Goal: Task Accomplishment & Management: Use online tool/utility

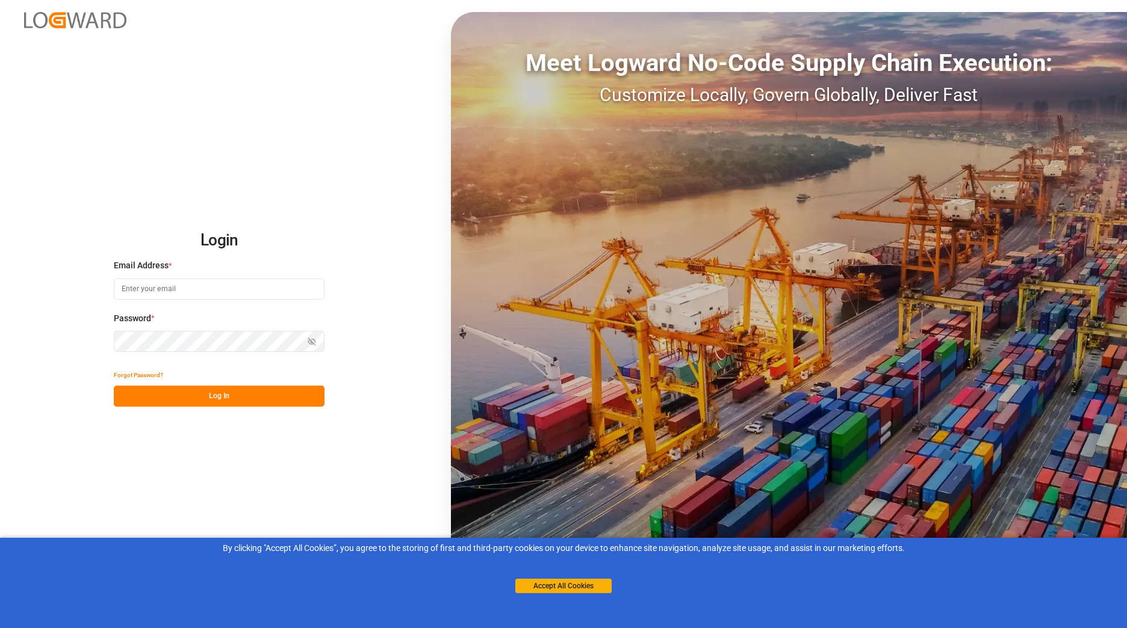
type input "[EMAIL_ADDRESS][DOMAIN_NAME]"
click at [290, 403] on button "Log In" at bounding box center [219, 396] width 211 height 21
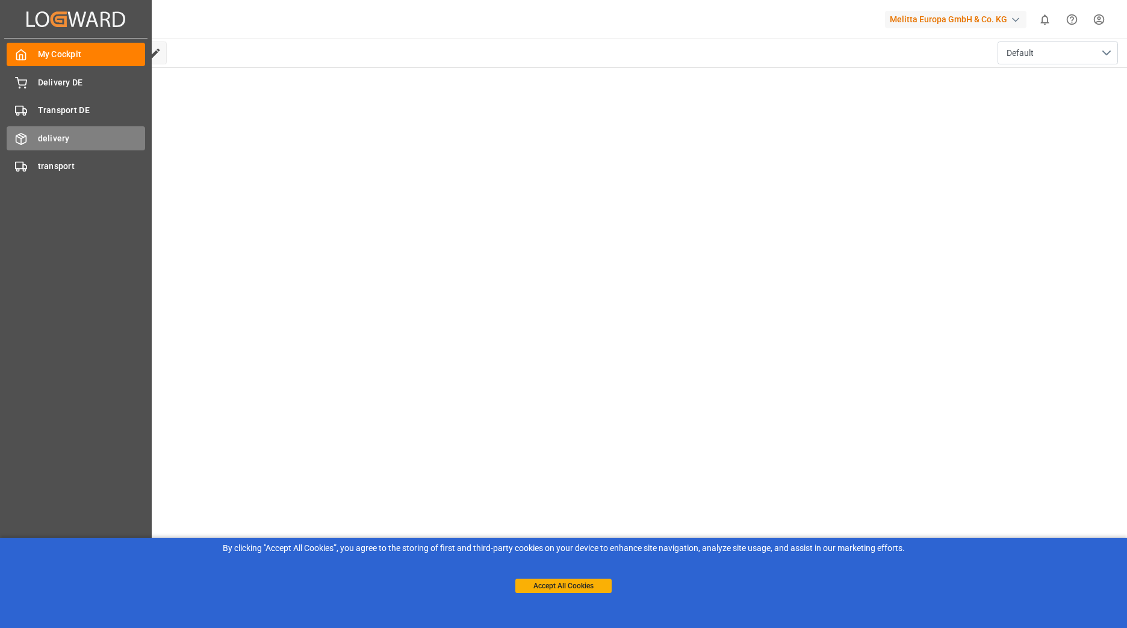
click at [20, 135] on line at bounding box center [21, 136] width 5 height 2
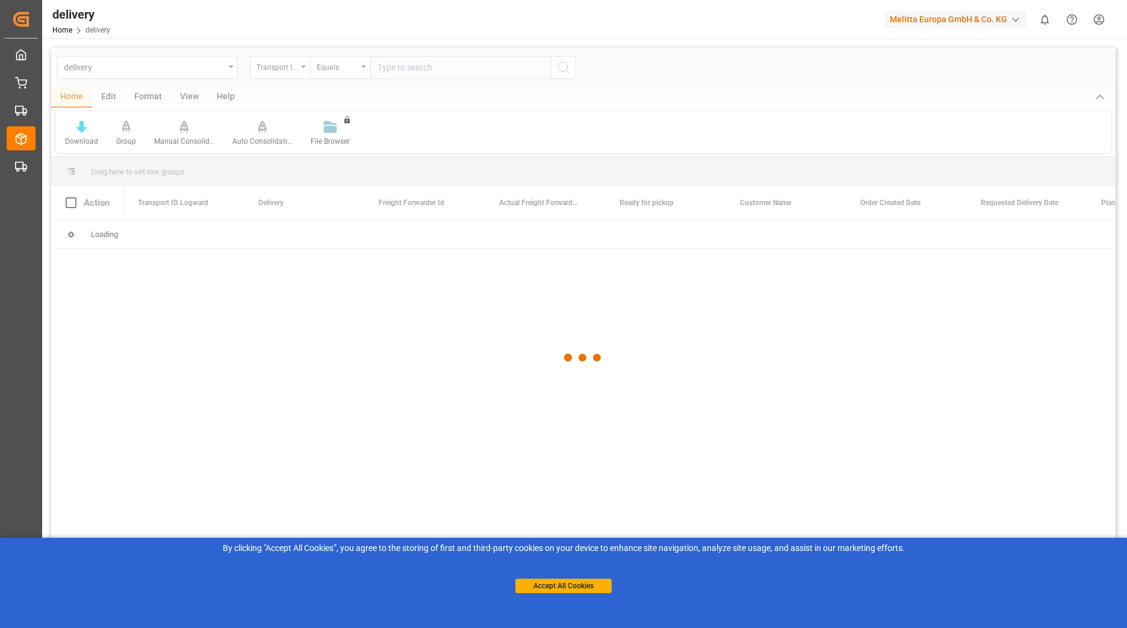
click at [410, 69] on div at bounding box center [583, 358] width 1064 height 621
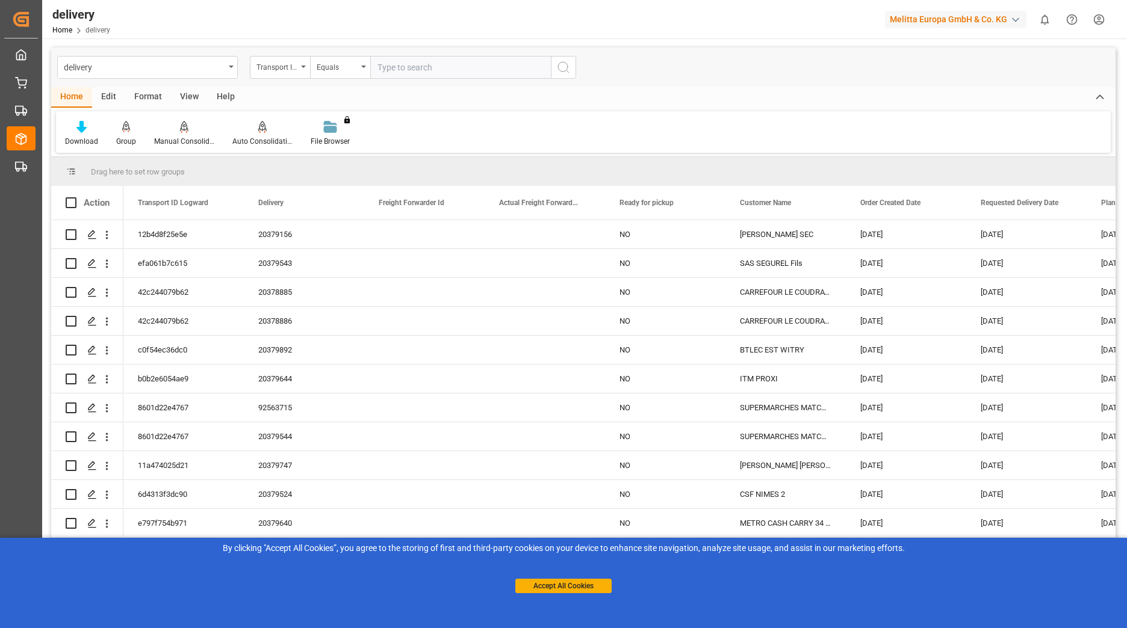
click at [410, 69] on input "text" at bounding box center [460, 67] width 181 height 23
click at [305, 70] on div "Transport ID Logward" at bounding box center [280, 67] width 60 height 23
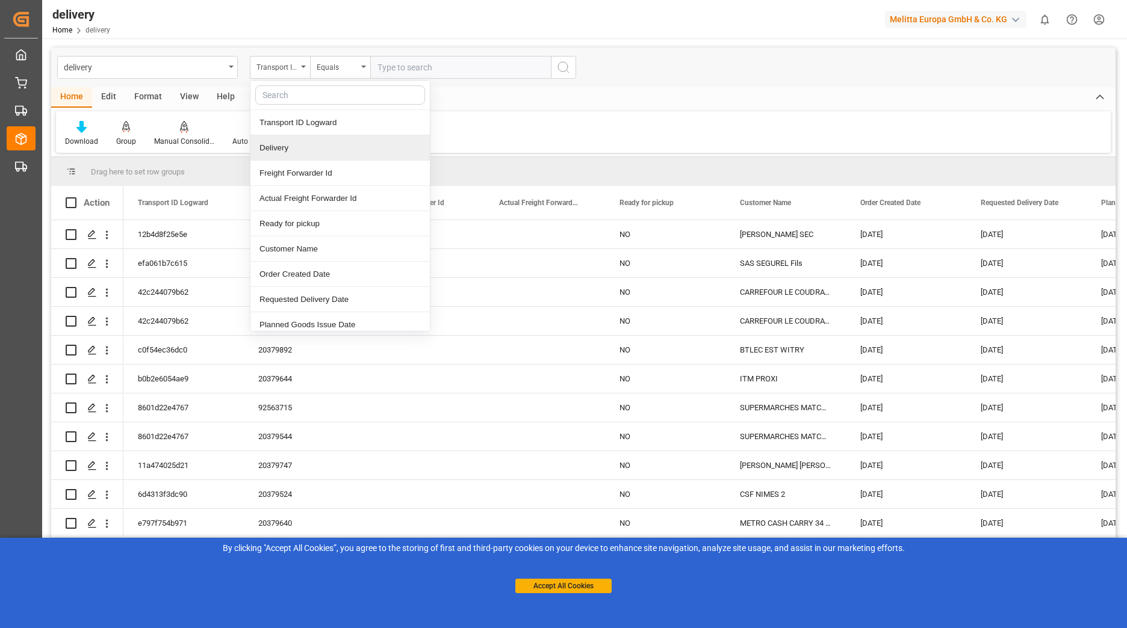
click at [290, 147] on div "Delivery" at bounding box center [339, 147] width 179 height 25
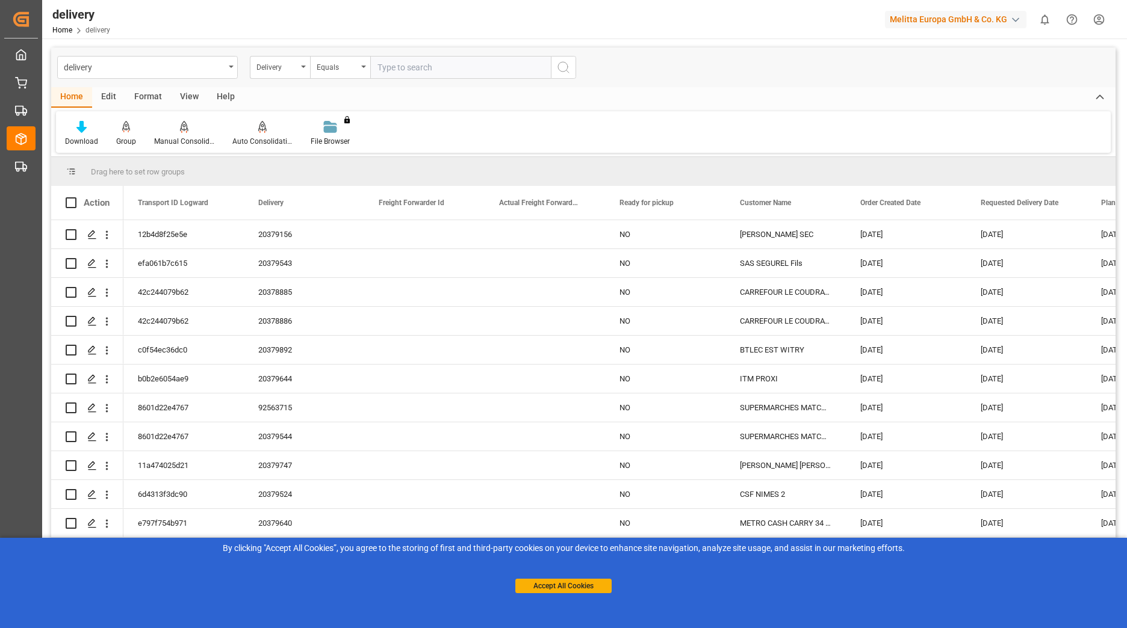
click at [400, 74] on input "text" at bounding box center [460, 67] width 181 height 23
paste input "008000375"
type input "0080003751"
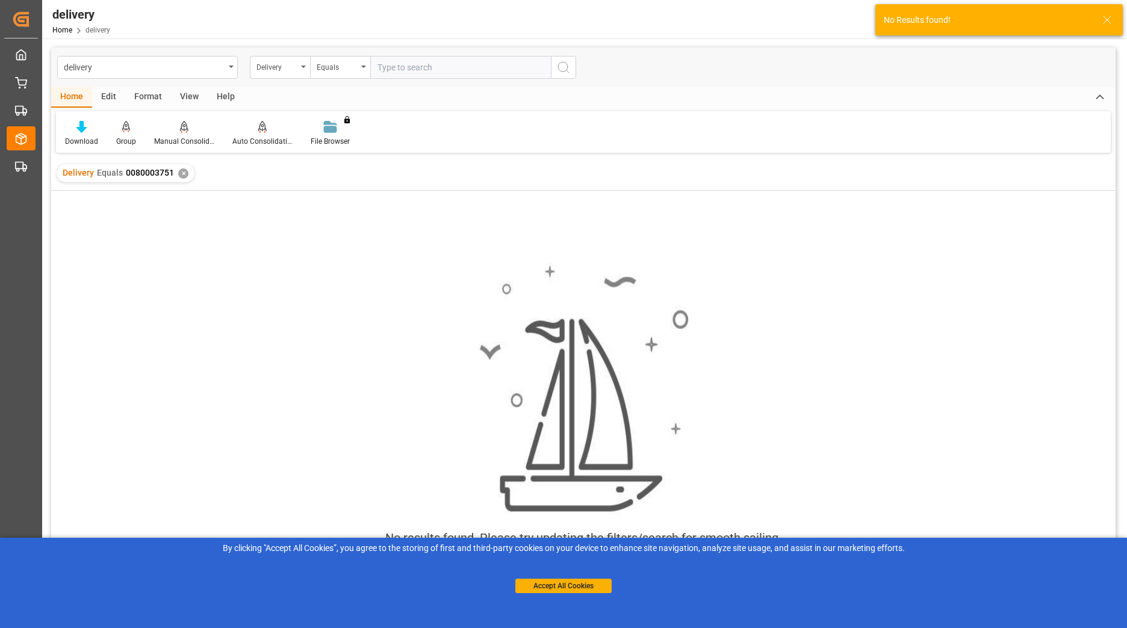
click at [400, 66] on input "text" at bounding box center [460, 67] width 181 height 23
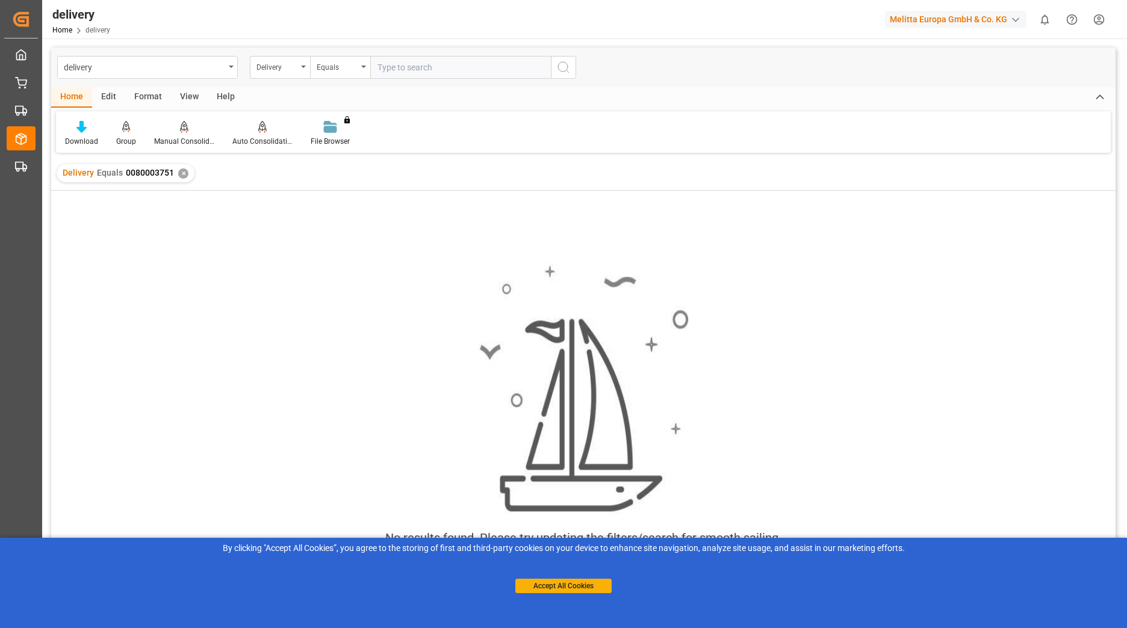
click at [180, 172] on div "✕" at bounding box center [183, 174] width 10 height 10
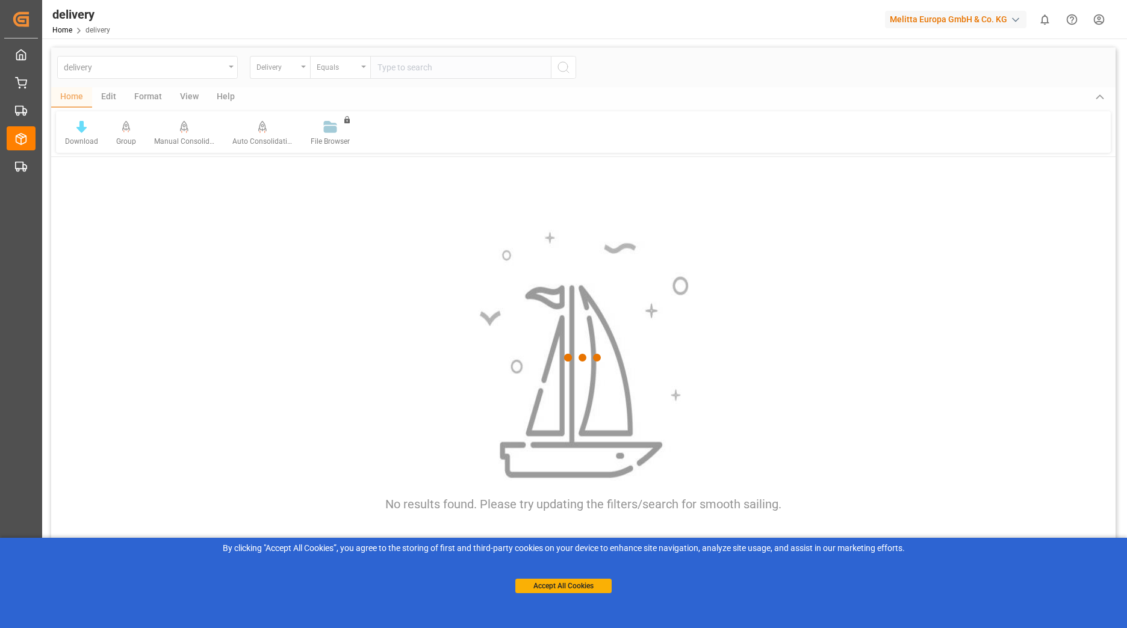
click at [423, 69] on div at bounding box center [583, 358] width 1064 height 621
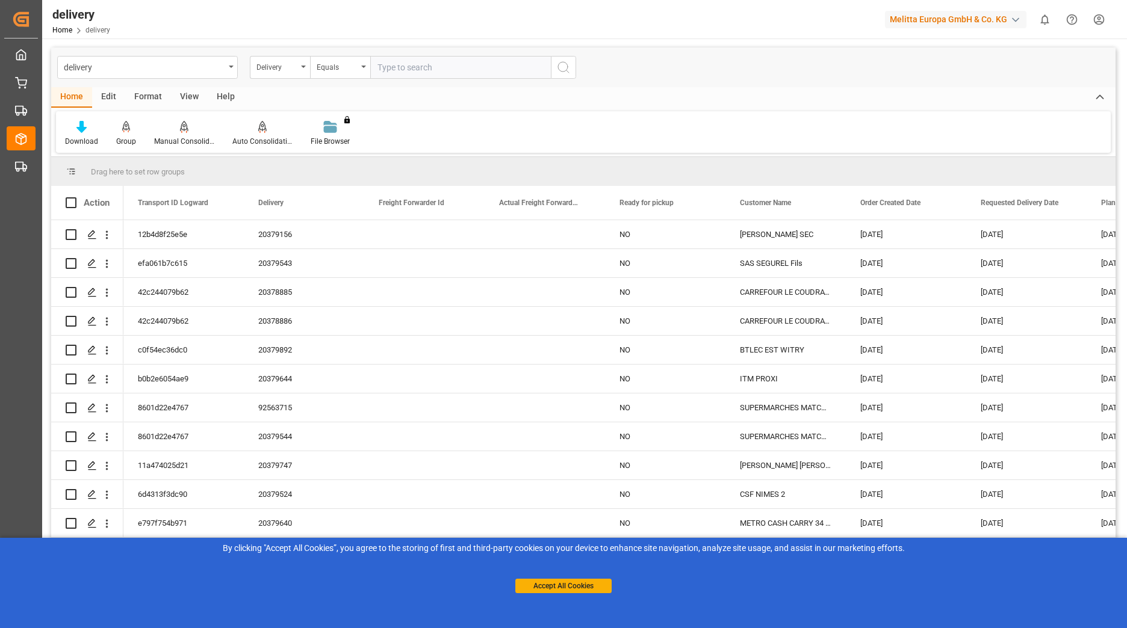
click at [423, 69] on input "text" at bounding box center [460, 67] width 181 height 23
click at [415, 64] on input "8000" at bounding box center [460, 67] width 181 height 23
type input "80003751"
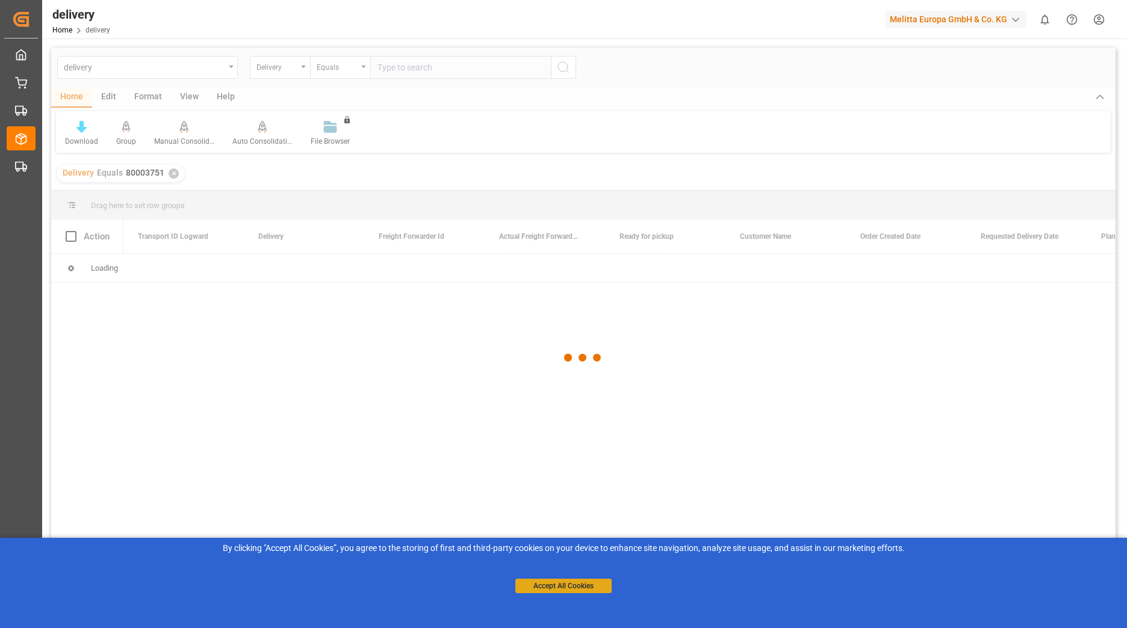
click at [536, 582] on button "Accept All Cookies" at bounding box center [563, 586] width 96 height 14
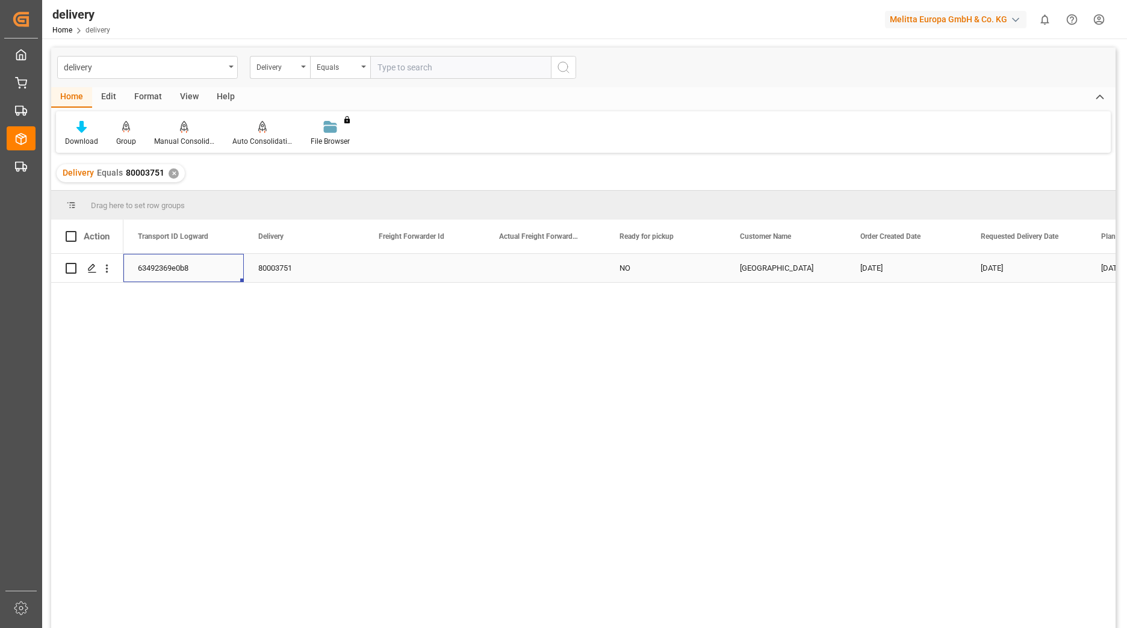
drag, startPoint x: 194, startPoint y: 269, endPoint x: 142, endPoint y: 269, distance: 52.4
click at [142, 269] on div "63492369e0b8" at bounding box center [183, 268] width 120 height 28
drag, startPoint x: 141, startPoint y: 268, endPoint x: 190, endPoint y: 264, distance: 48.9
click at [190, 264] on div "63492369e0b8" at bounding box center [183, 268] width 120 height 28
click at [93, 268] on polygon "Press SPACE to select this row." at bounding box center [91, 268] width 6 height 6
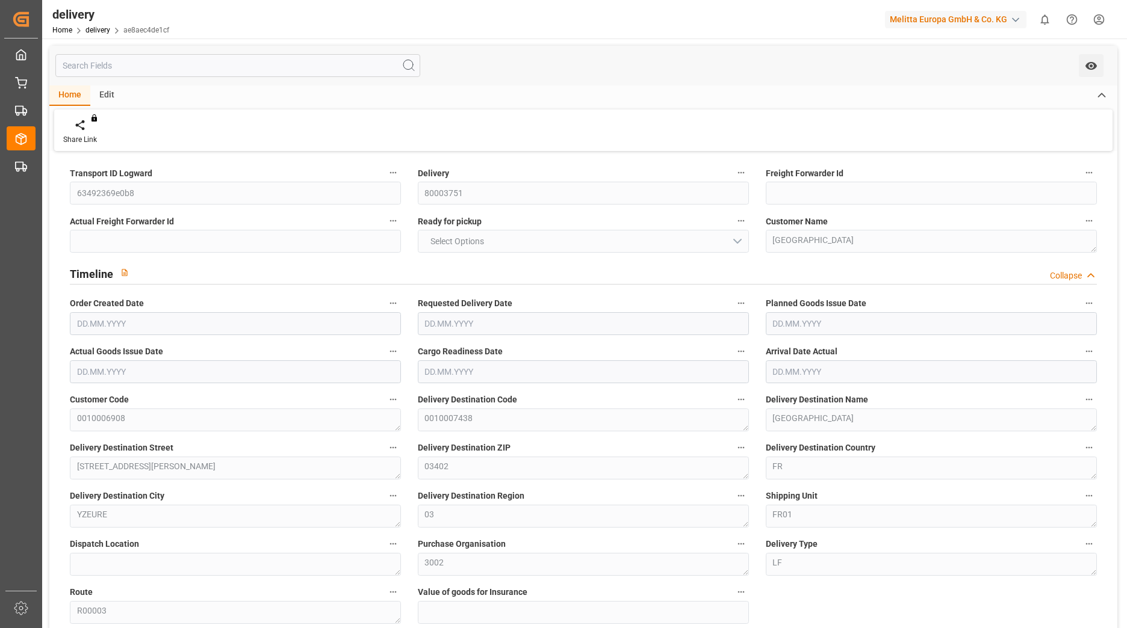
type input "4764.64"
type input "6250.96"
type input "18985.5"
type input "36"
type input "23"
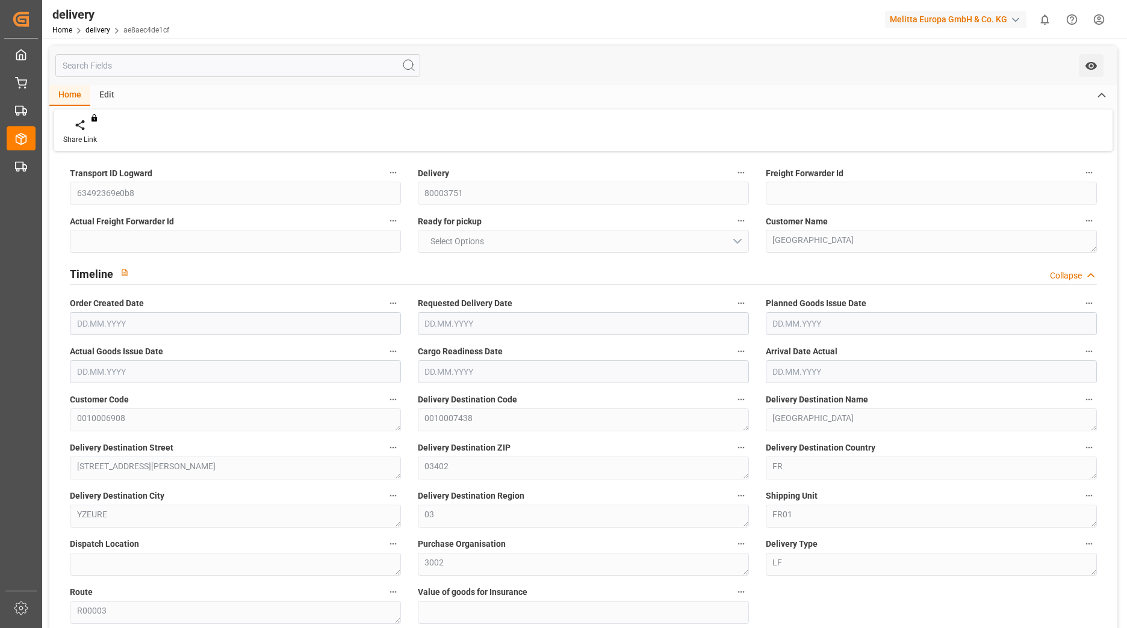
type input "22"
type input "23"
type input "0"
type input "-9.2081"
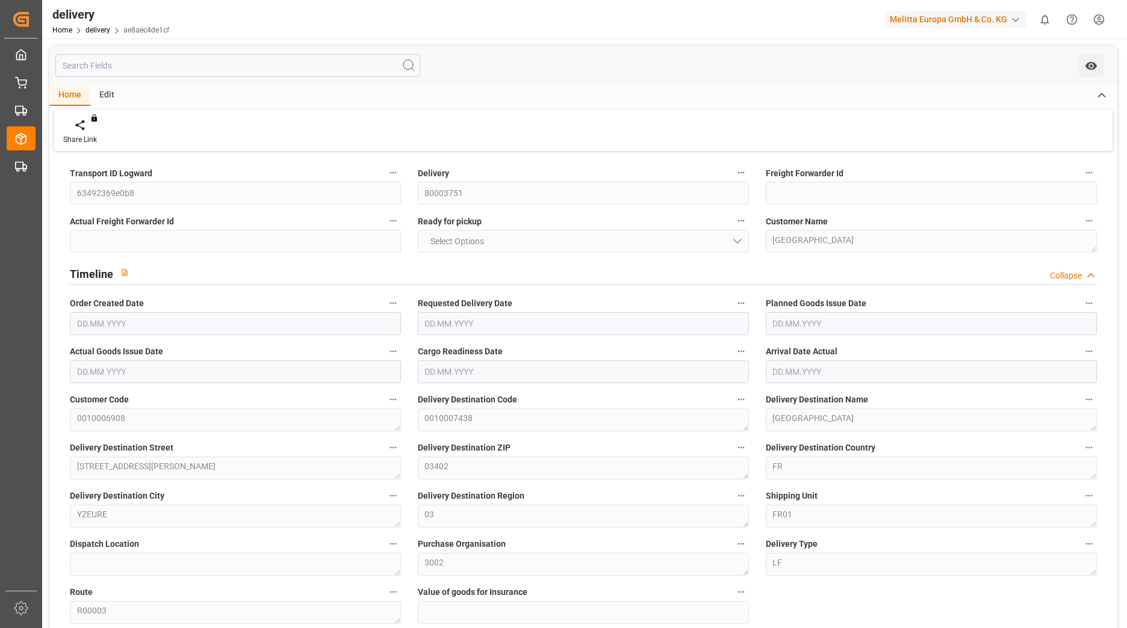
type input "523.19"
type input "513.9819"
type input "53.9"
type input "12.96"
type input "1.5"
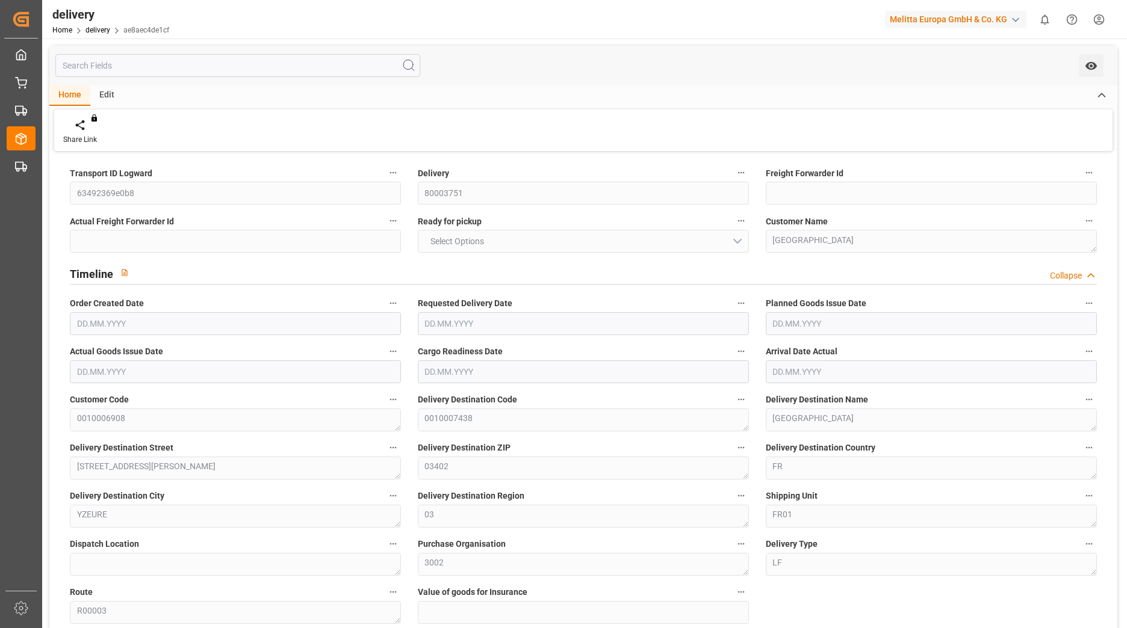
type input "1.3"
type input "0"
type input "34.5"
type input "5679.616"
type input "101"
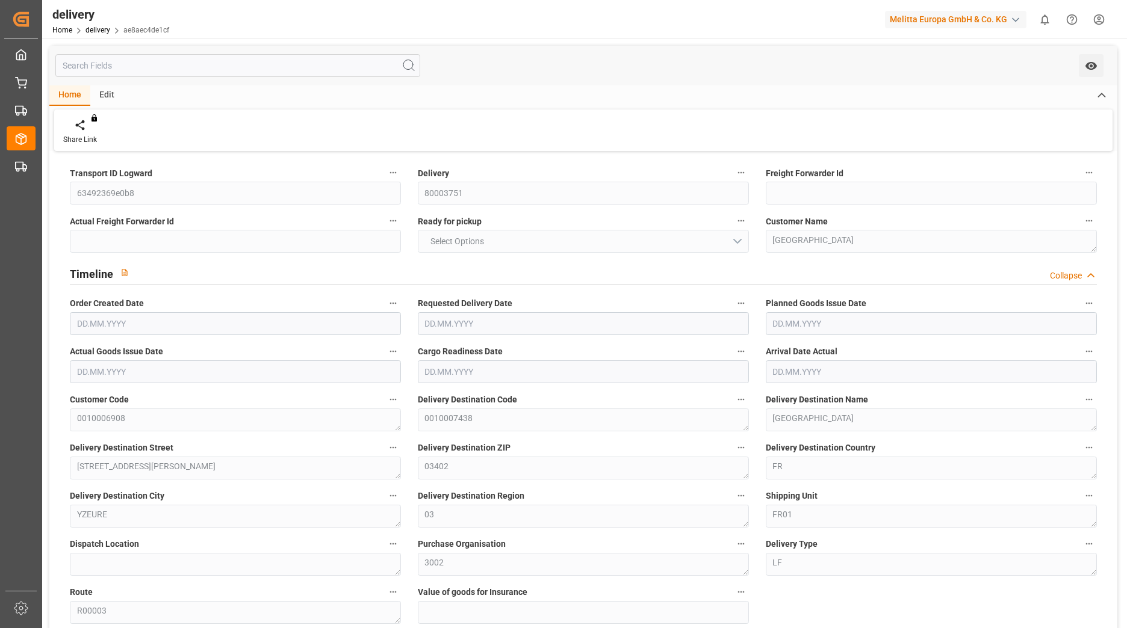
type input "0"
type input "[DATE]"
type input "[DATE] 01:00"
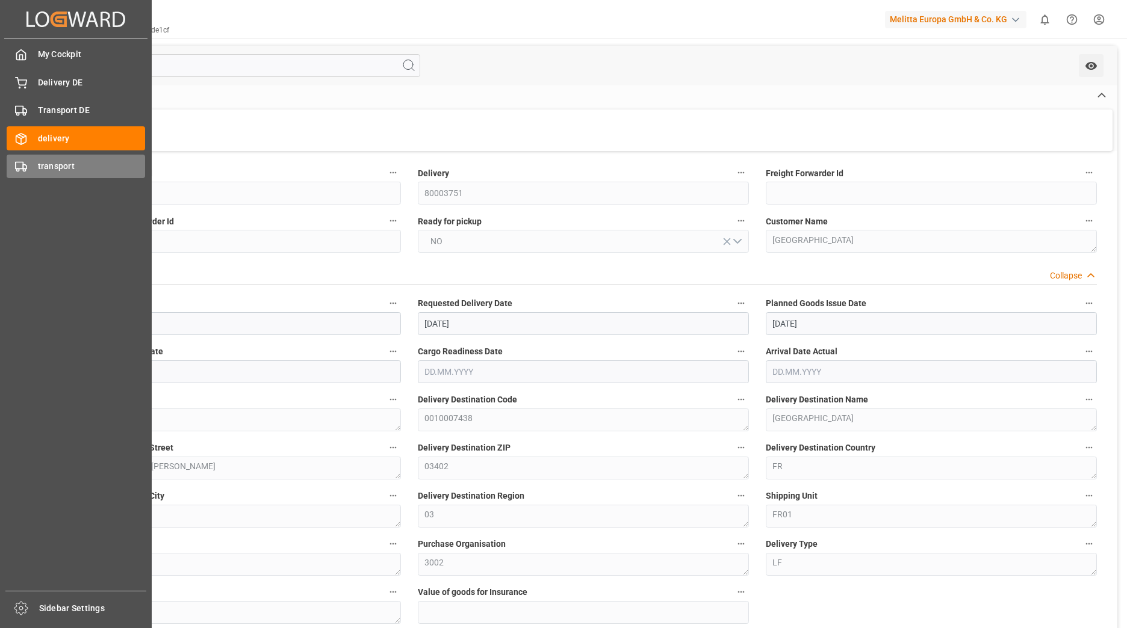
click at [41, 167] on span "transport" at bounding box center [92, 166] width 108 height 13
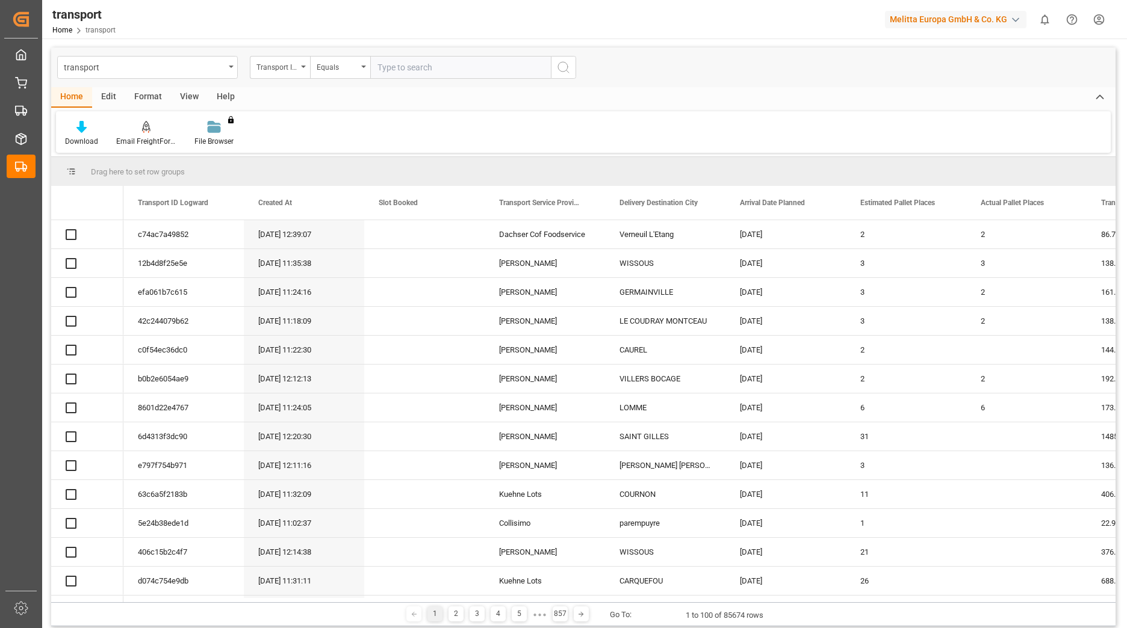
click at [302, 68] on div "Transport ID Logward" at bounding box center [280, 67] width 60 height 23
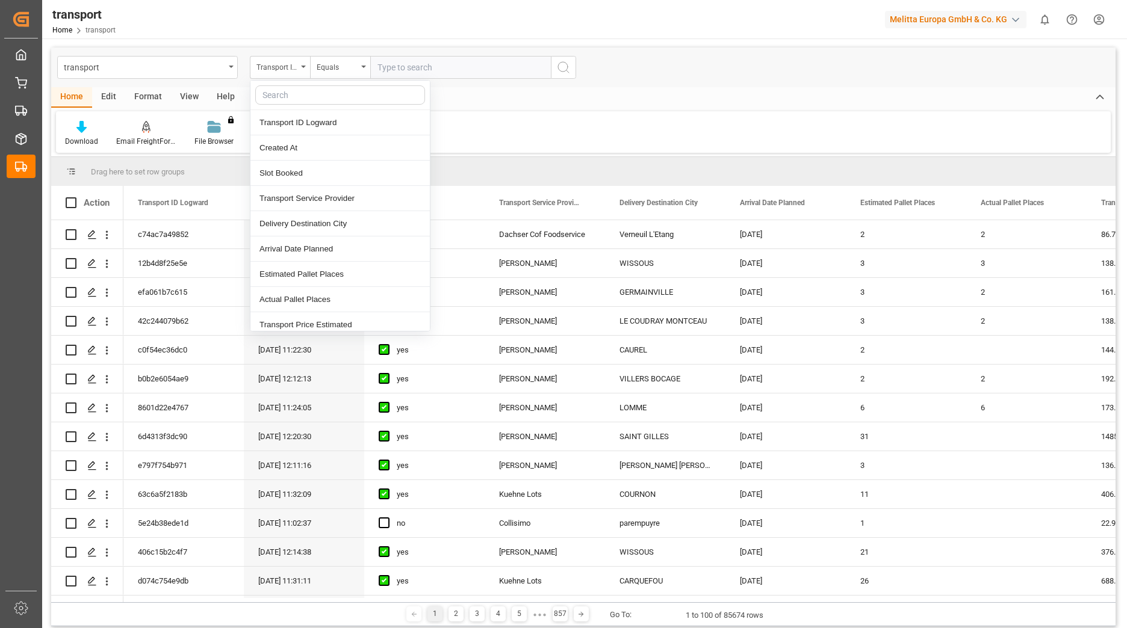
click at [302, 68] on div "Transport ID Logward" at bounding box center [280, 67] width 60 height 23
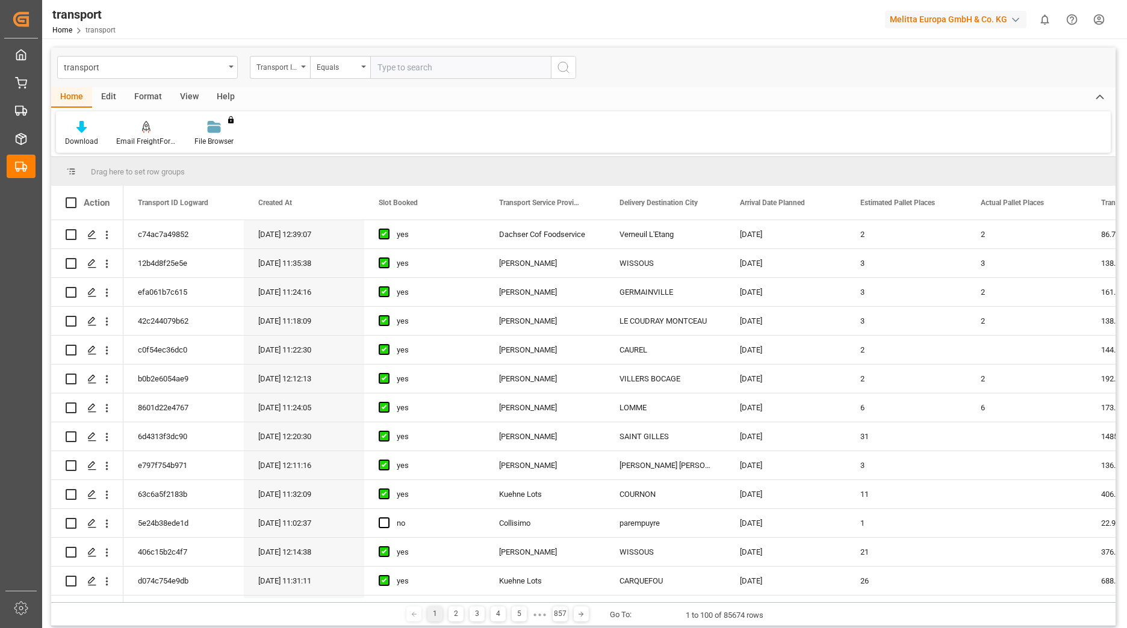
click at [302, 68] on div "Transport ID Logward" at bounding box center [280, 67] width 60 height 23
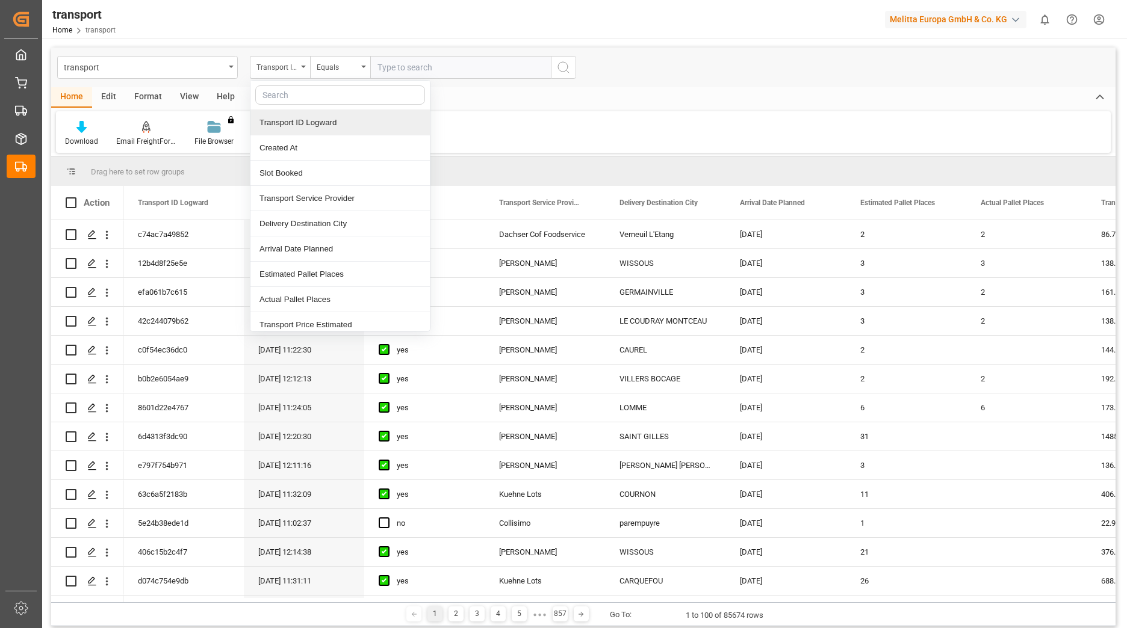
click at [315, 113] on div "Transport ID Logward" at bounding box center [339, 122] width 179 height 25
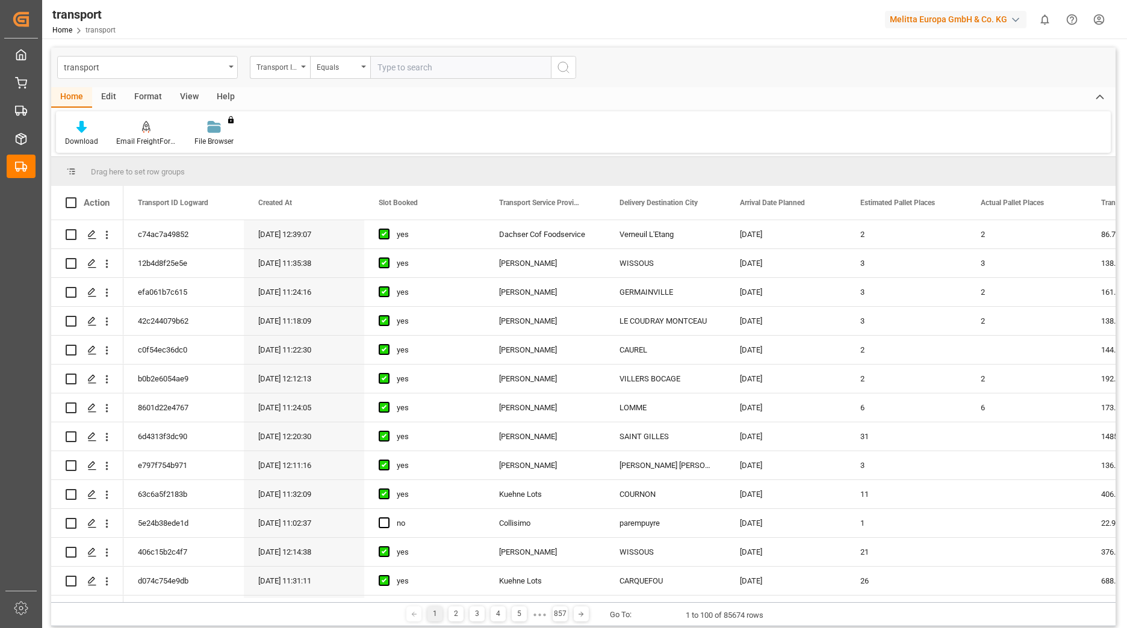
click at [404, 62] on input "text" at bounding box center [460, 67] width 181 height 23
paste input "63492369e0b8"
type input "63492369e0b8"
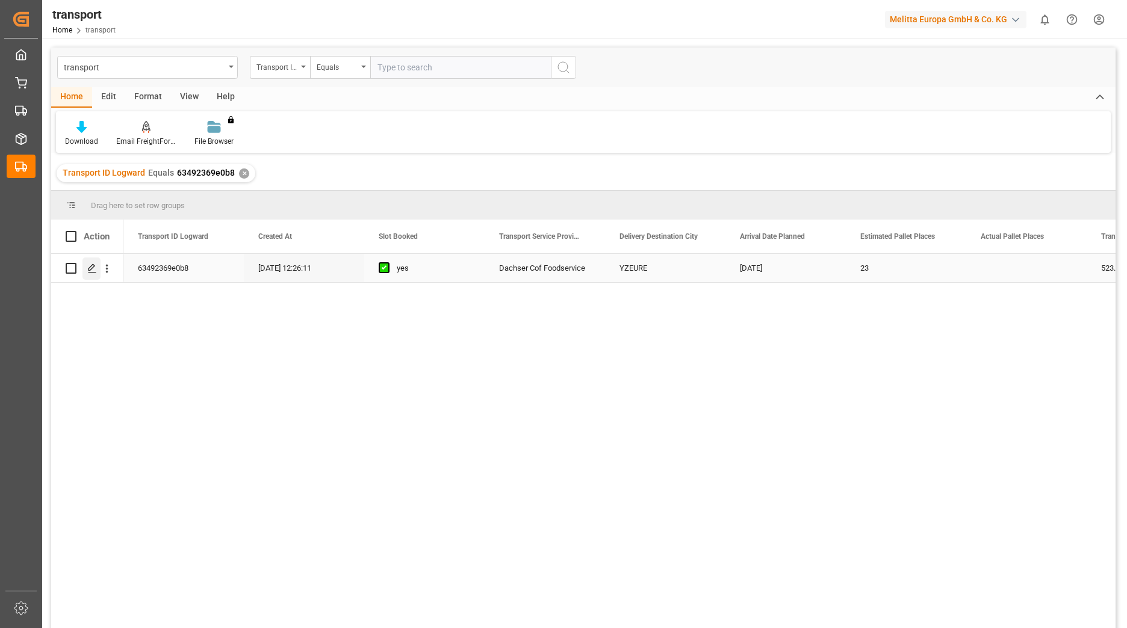
click at [94, 268] on icon "Press SPACE to select this row." at bounding box center [92, 269] width 10 height 10
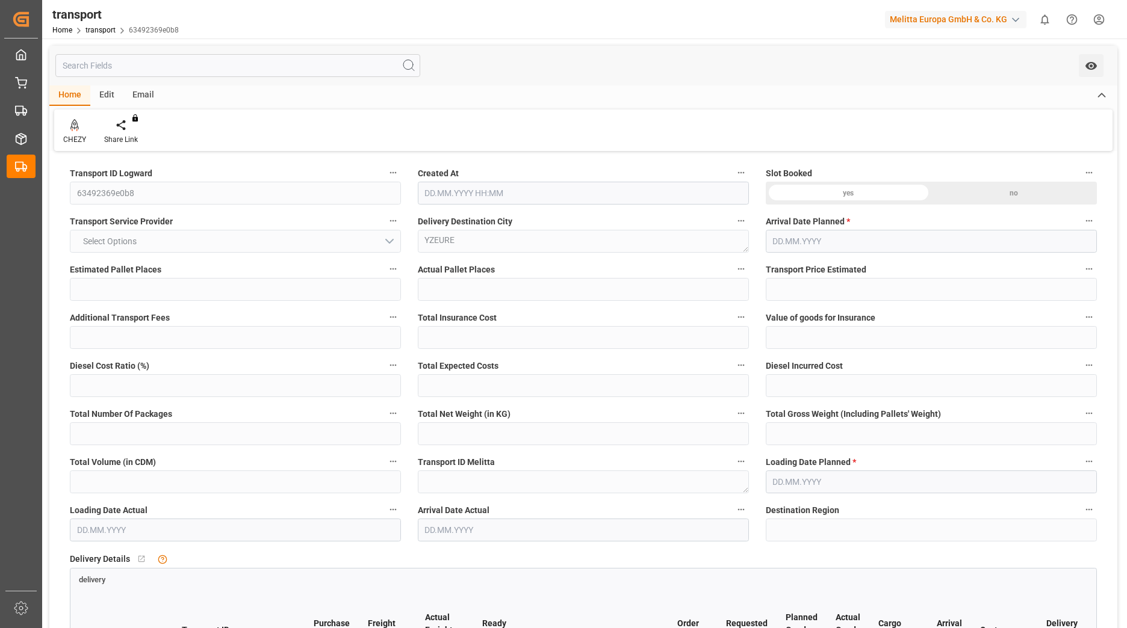
type input "23"
type input "523.19"
type input "0"
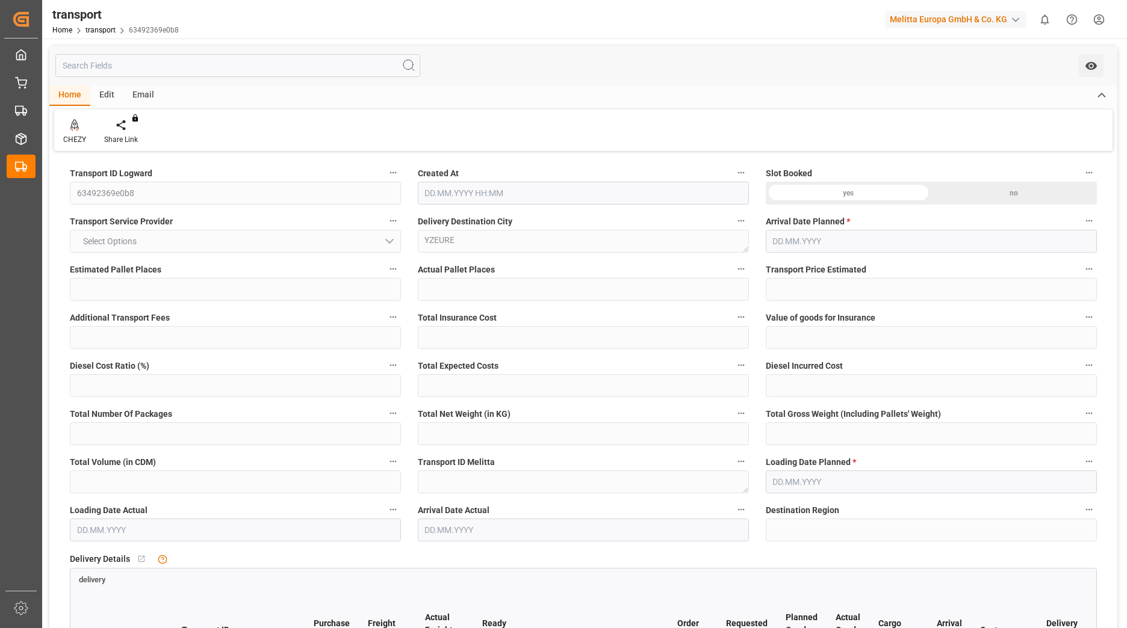
type input "513.9819"
type input "-9.2081"
type input "0"
type input "4764.64"
type input "6250.96"
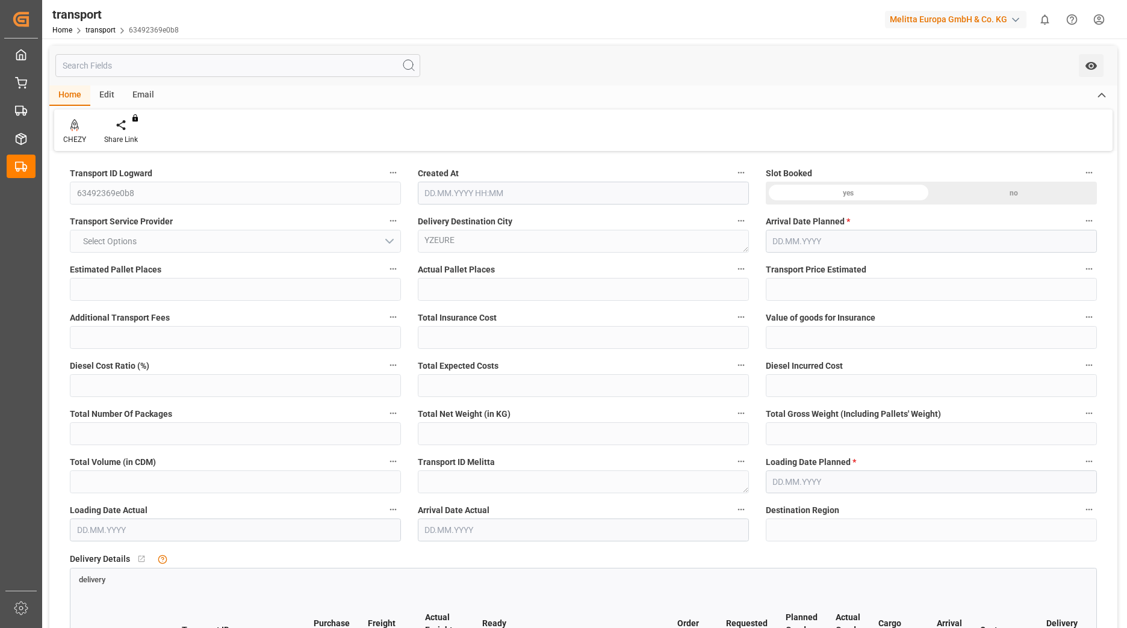
type input "18985.5"
type input "3"
type input "22"
type input "36"
type input "23"
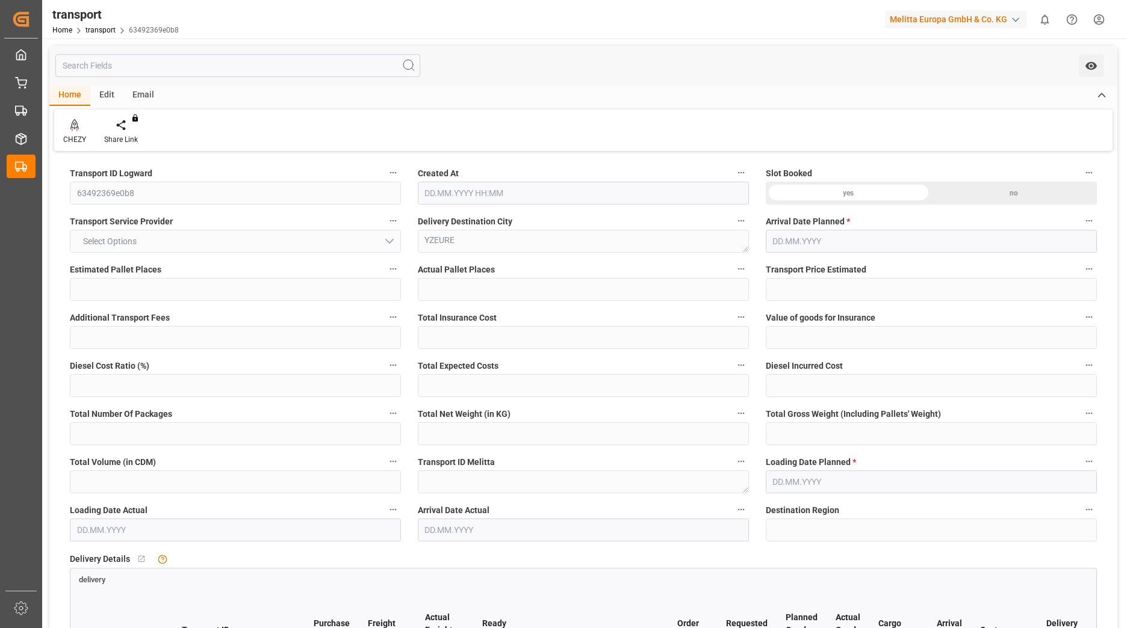
type input "101"
type input "5679.616"
type input "0"
type input "4710.8598"
type input "0"
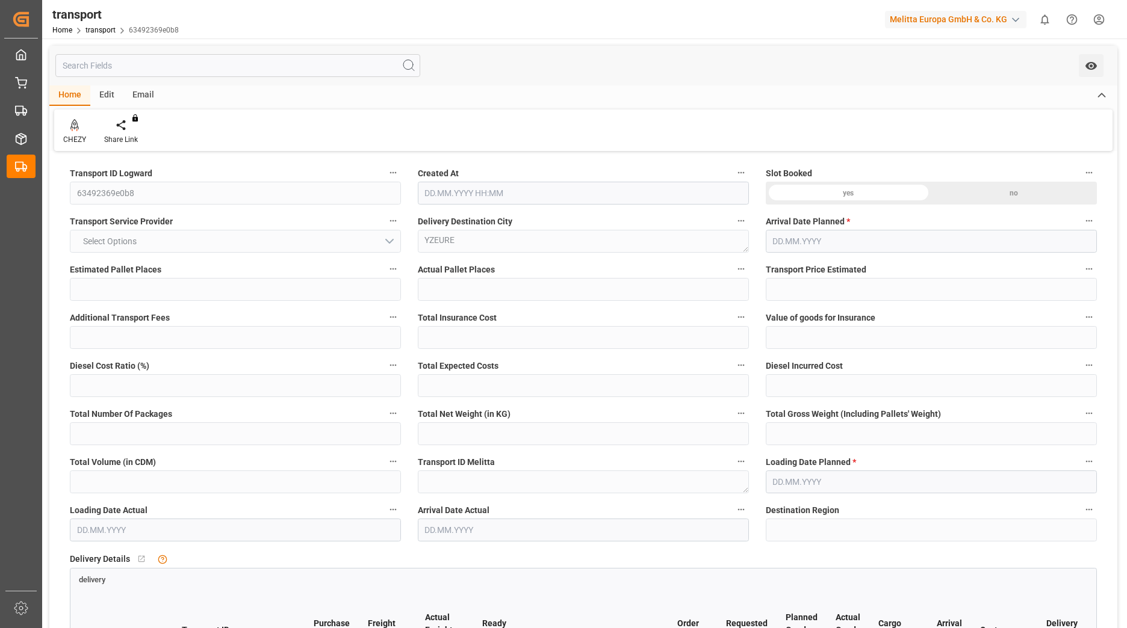
type input "0"
type input "21"
type input "35"
type input "[DATE] 12:26"
type input "[DATE]"
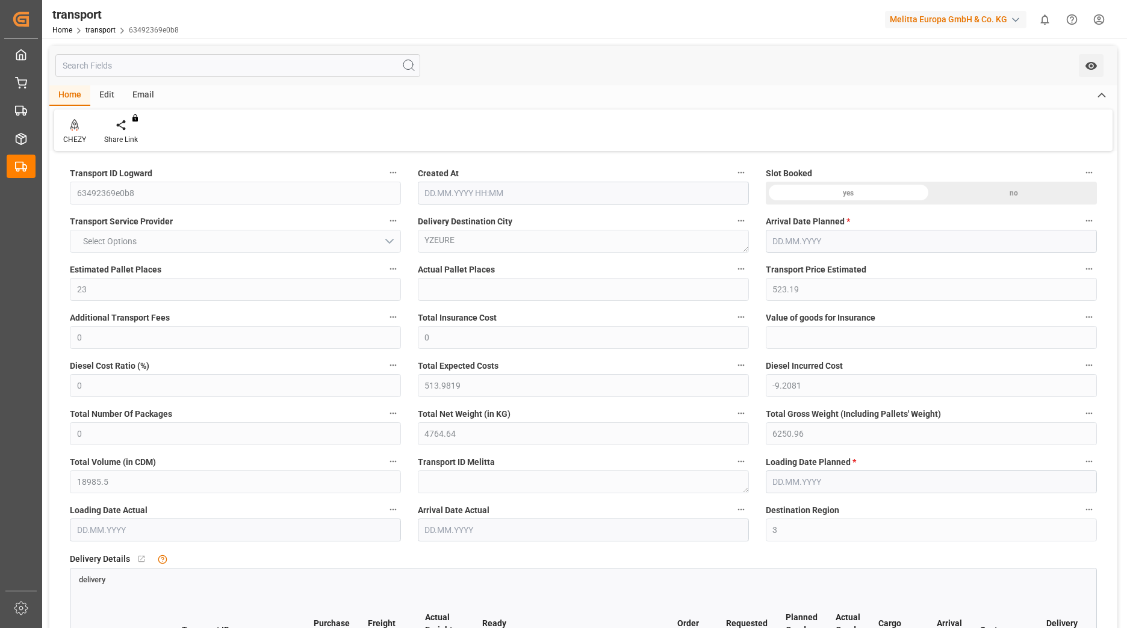
type input "[DATE]"
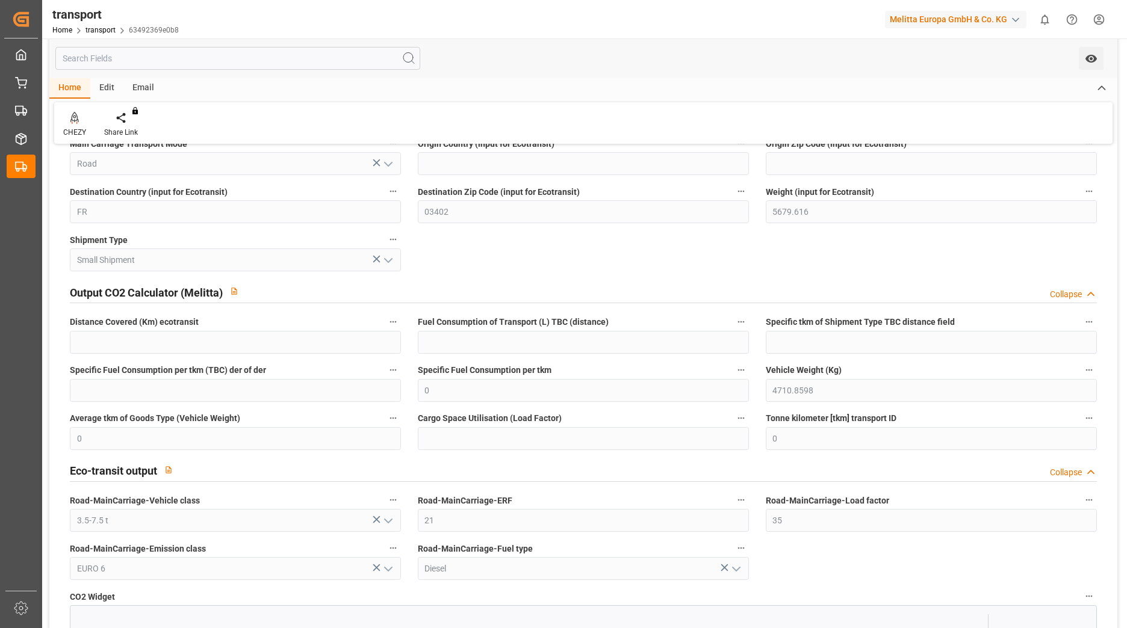
scroll to position [903, 0]
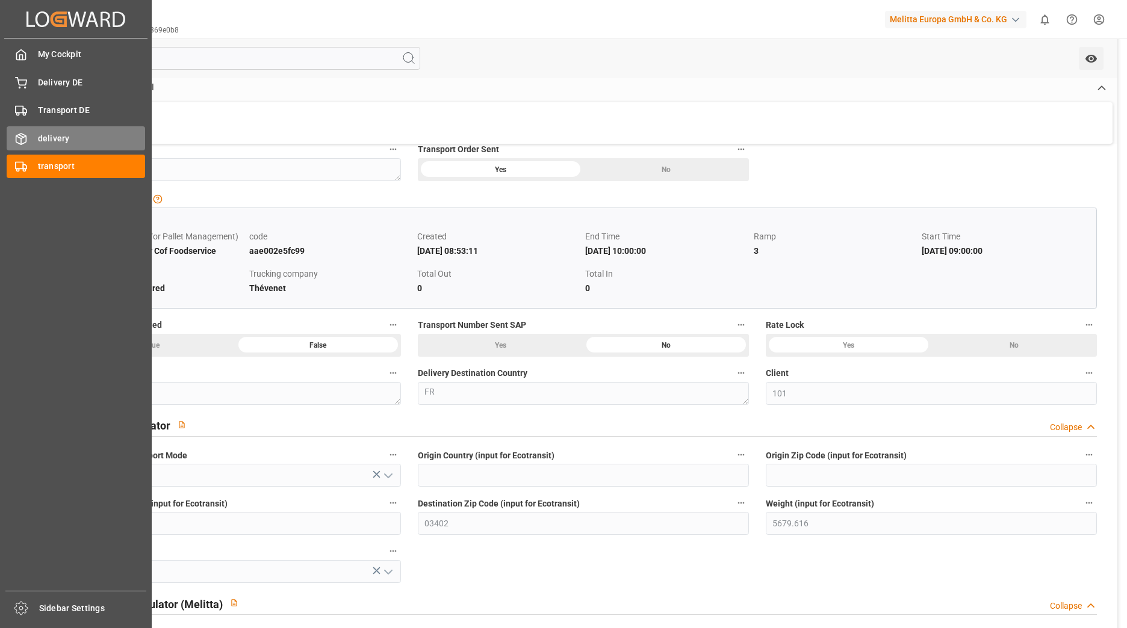
click at [32, 136] on div "delivery delivery" at bounding box center [76, 137] width 138 height 23
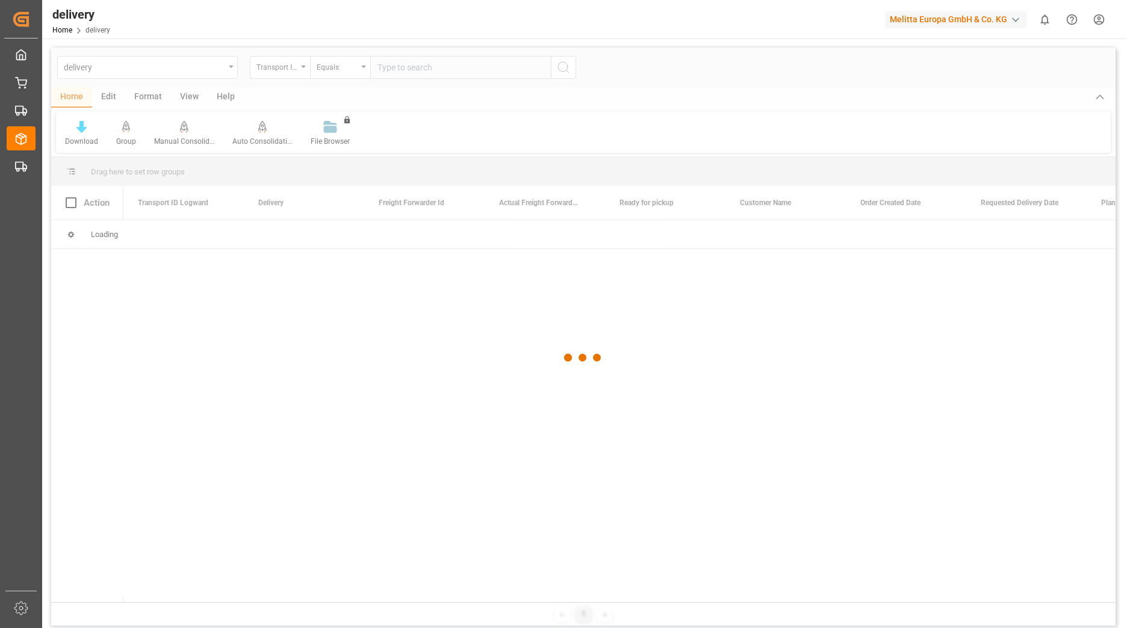
click at [294, 67] on div at bounding box center [583, 358] width 1064 height 621
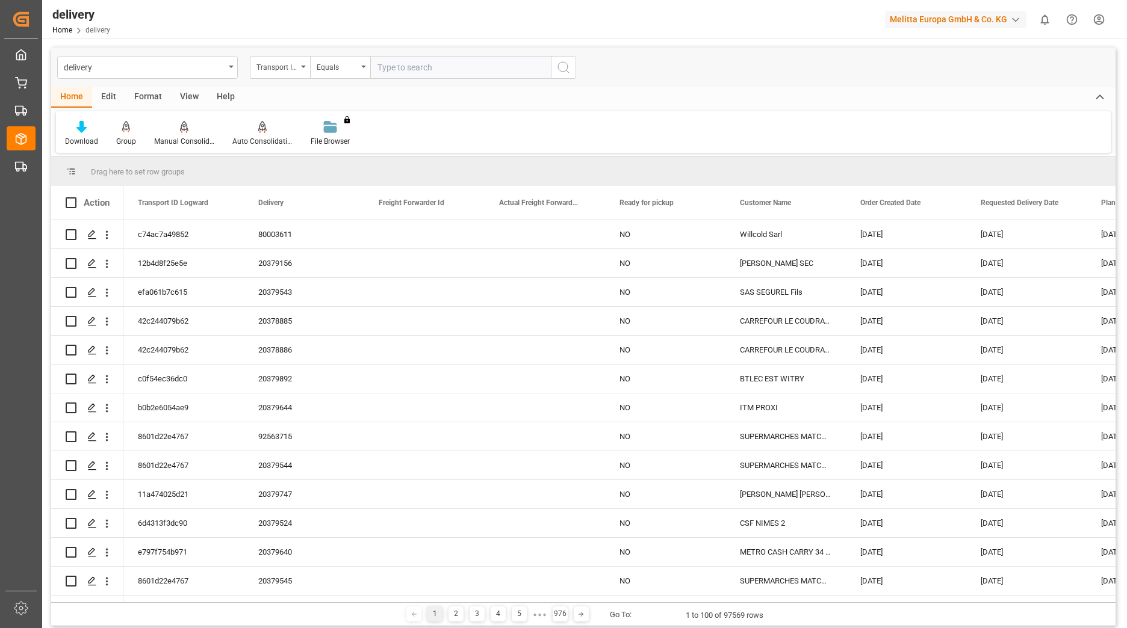
click at [301, 67] on icon "open menu" at bounding box center [303, 67] width 5 height 2
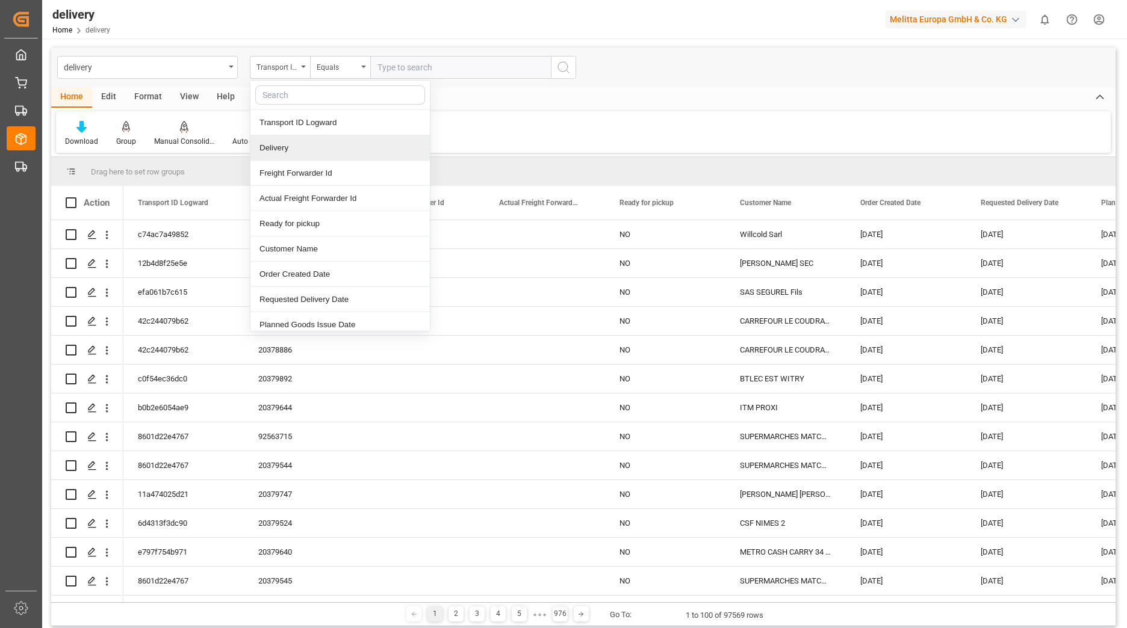
click at [273, 149] on div "Delivery" at bounding box center [339, 147] width 179 height 25
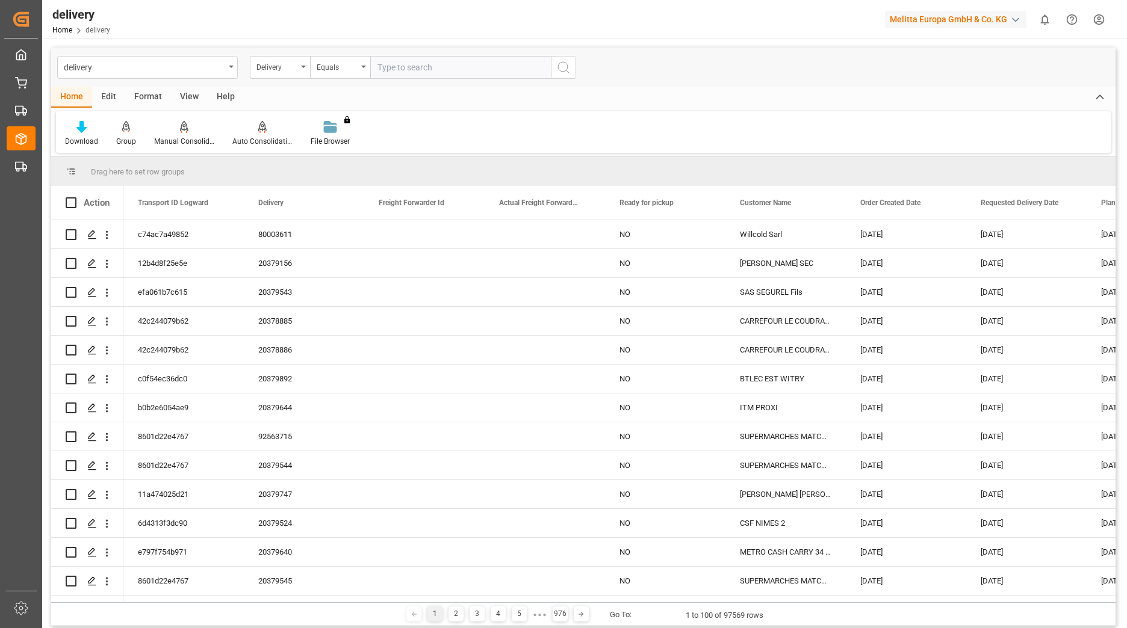
click at [400, 68] on input "text" at bounding box center [460, 67] width 181 height 23
type input "80003755"
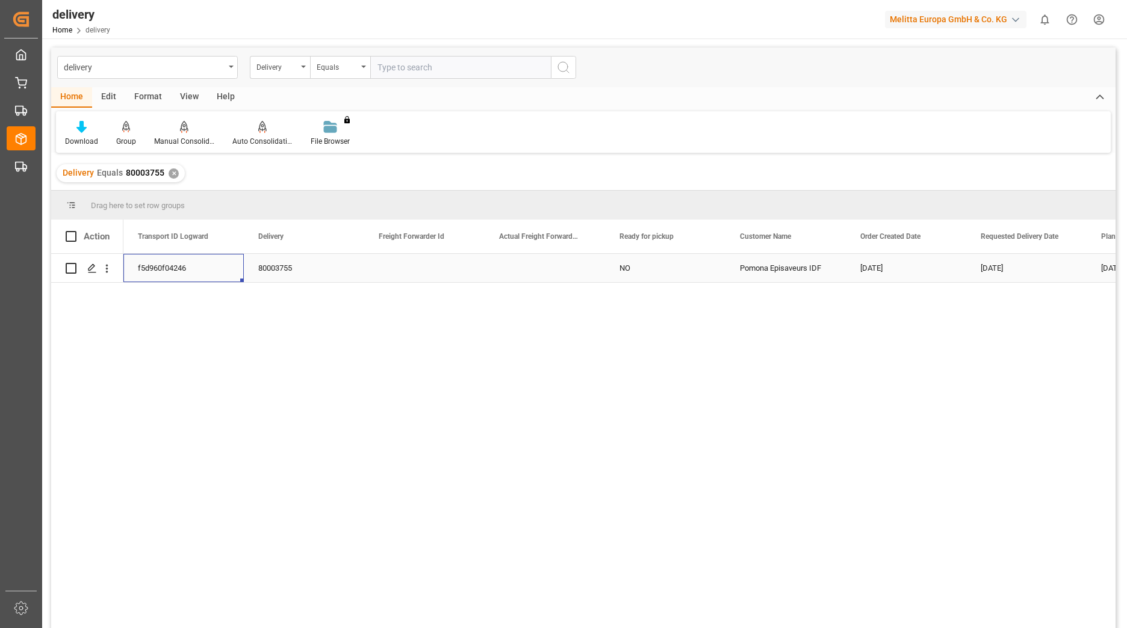
drag, startPoint x: 193, startPoint y: 273, endPoint x: 141, endPoint y: 270, distance: 51.9
click at [141, 270] on div "f5d960f04246" at bounding box center [183, 268] width 120 height 28
drag, startPoint x: 138, startPoint y: 268, endPoint x: 188, endPoint y: 267, distance: 50.6
click at [188, 267] on div "f5d960f04246" at bounding box center [183, 268] width 120 height 28
click at [164, 264] on div "f5d960f04246" at bounding box center [183, 268] width 120 height 28
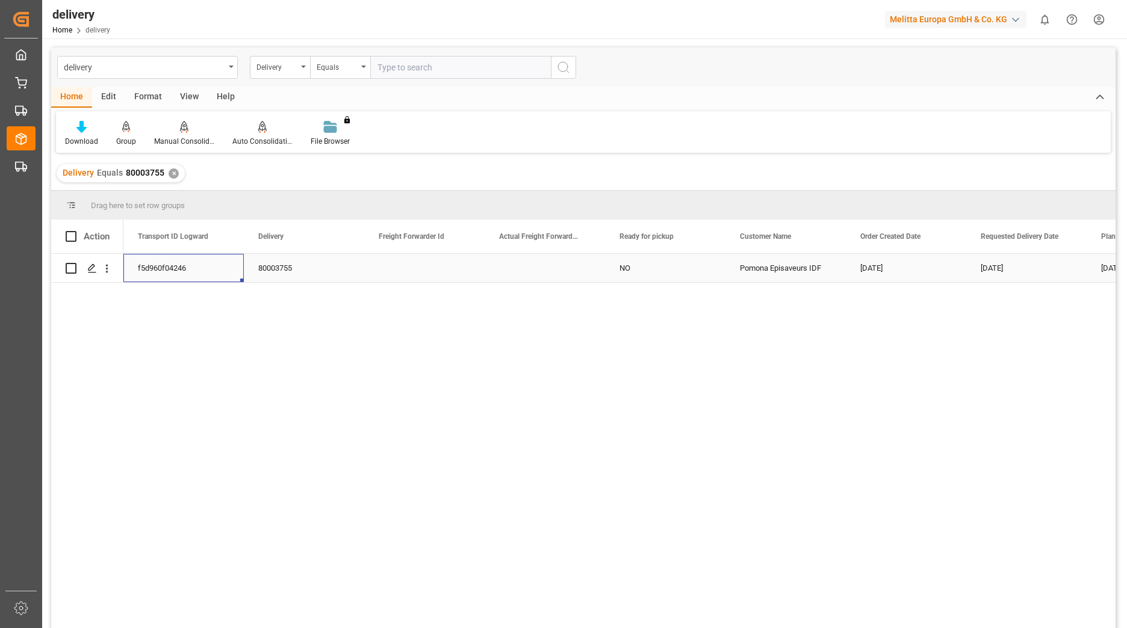
click at [164, 264] on div "f5d960f04246" at bounding box center [183, 268] width 120 height 28
drag, startPoint x: 197, startPoint y: 275, endPoint x: 122, endPoint y: 274, distance: 75.2
click at [122, 274] on div "f5d960f04246 80003755 NO Pomona Episaveurs IDF [DATE] [DATE] [DATE]" at bounding box center [583, 443] width 1064 height 378
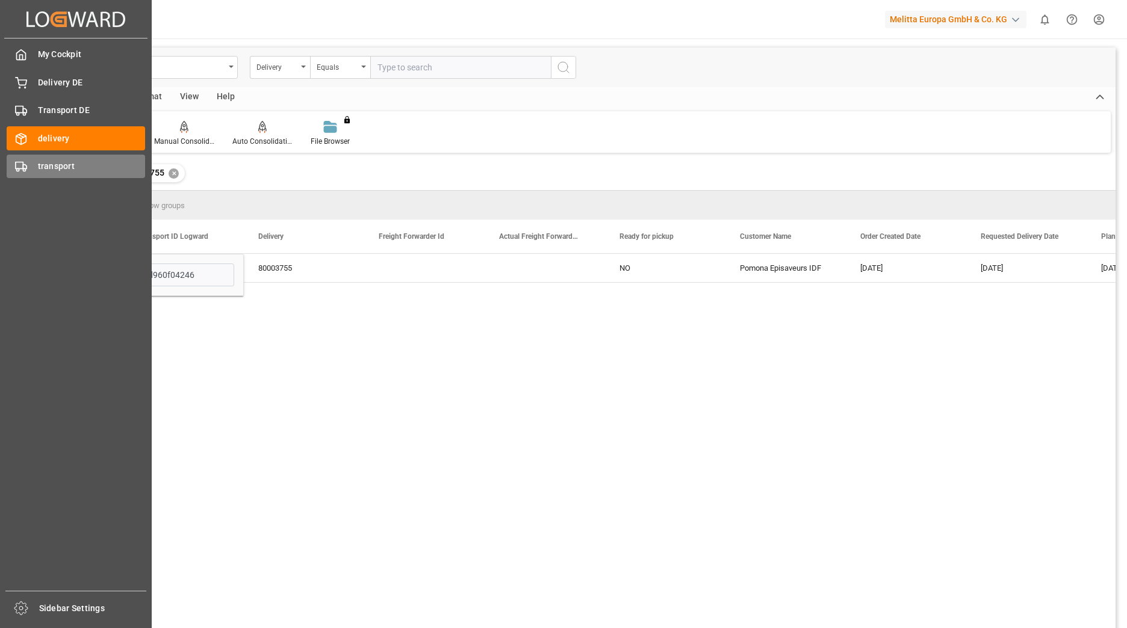
click at [23, 172] on icon at bounding box center [21, 167] width 12 height 12
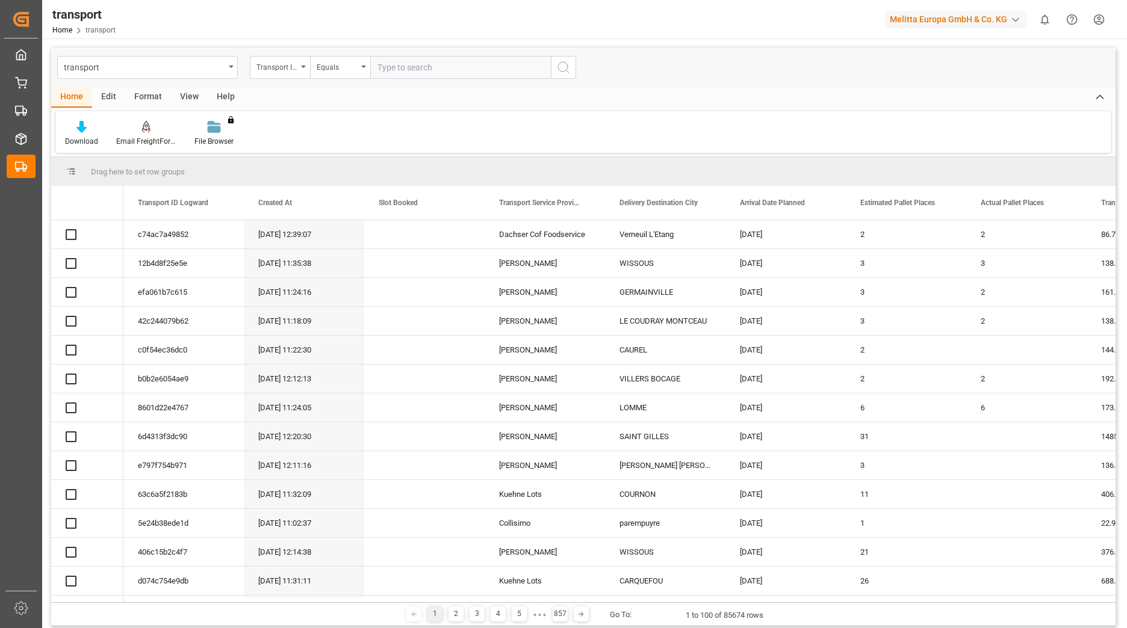
click at [418, 66] on input "text" at bounding box center [460, 67] width 181 height 23
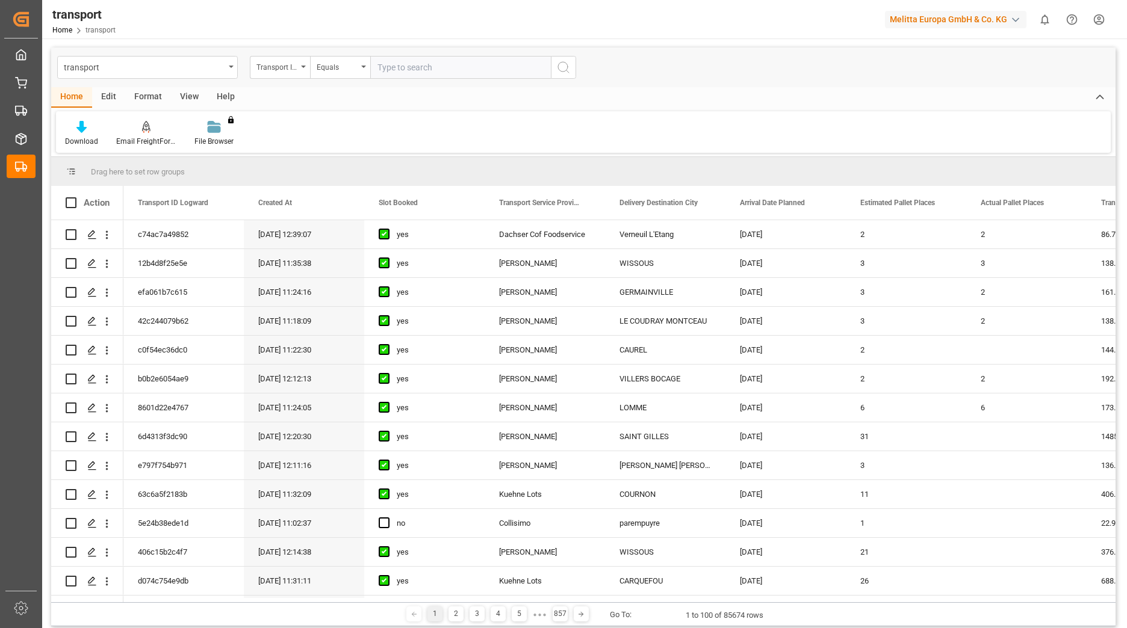
paste input "f5d960f04246"
type input "f5d960f04246"
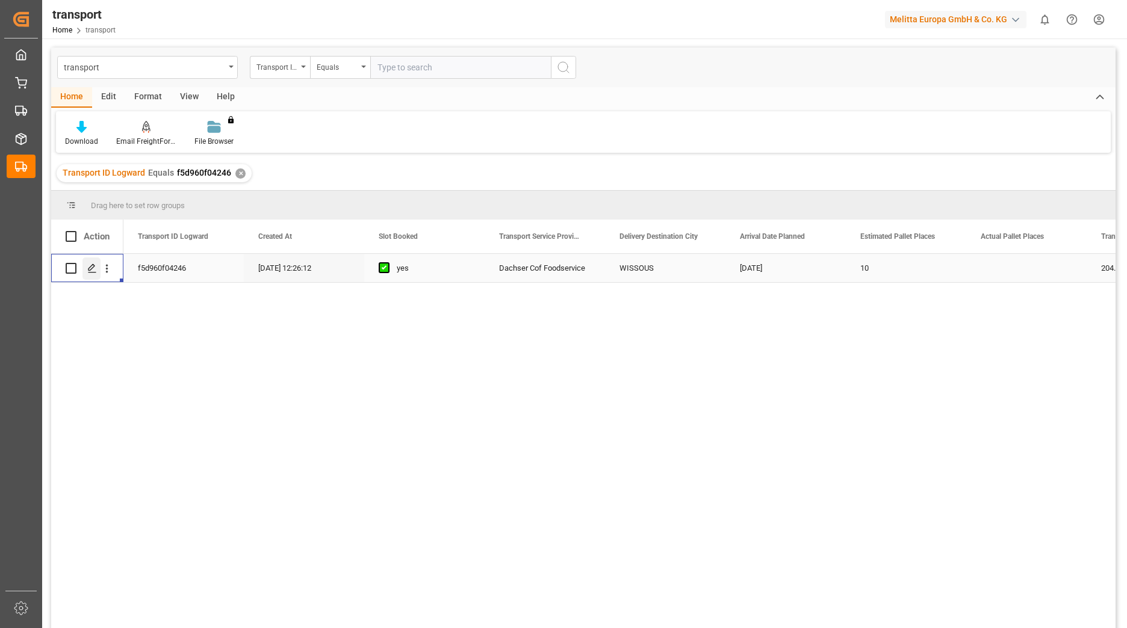
click at [85, 274] on div "Press SPACE to select this row." at bounding box center [91, 269] width 18 height 22
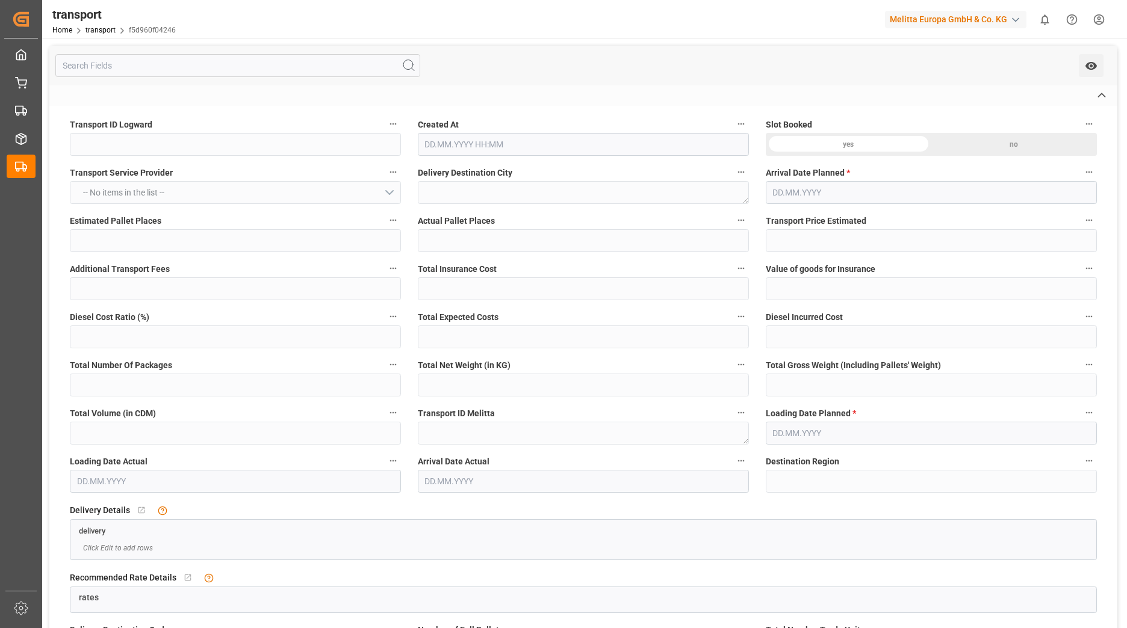
type input "f5d960f04246"
type textarea "WISSOUS"
type textarea "0010007412"
type textarea "7afdea4ed057"
type textarea "FR-02570"
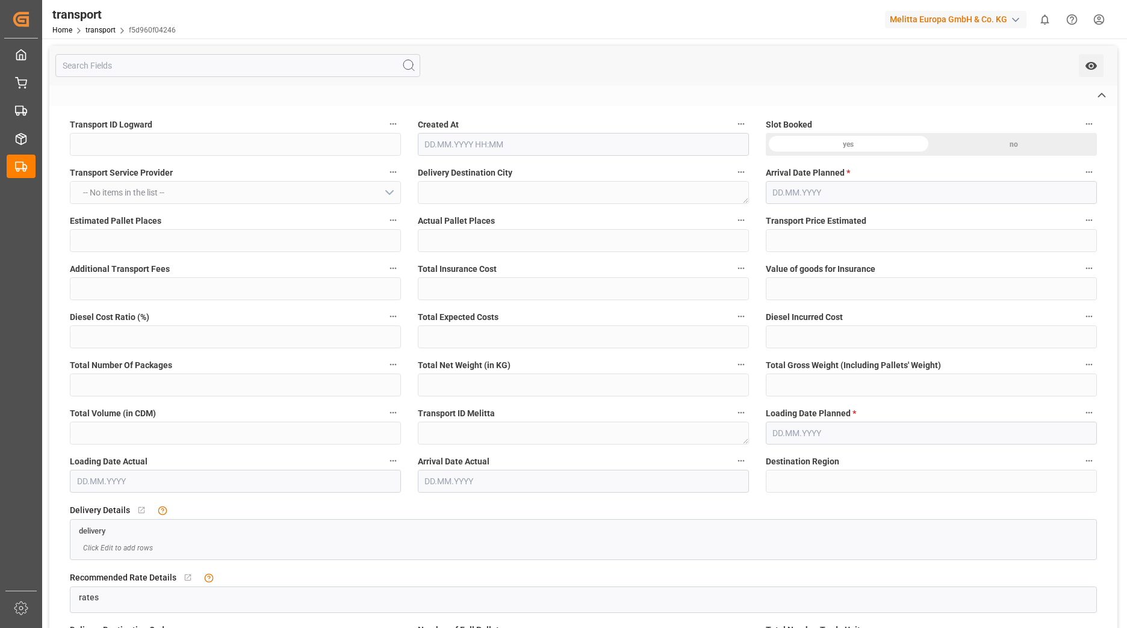
type textarea "FR"
type input "Road"
type input "FR"
type input "91781"
type input "Small Shipment"
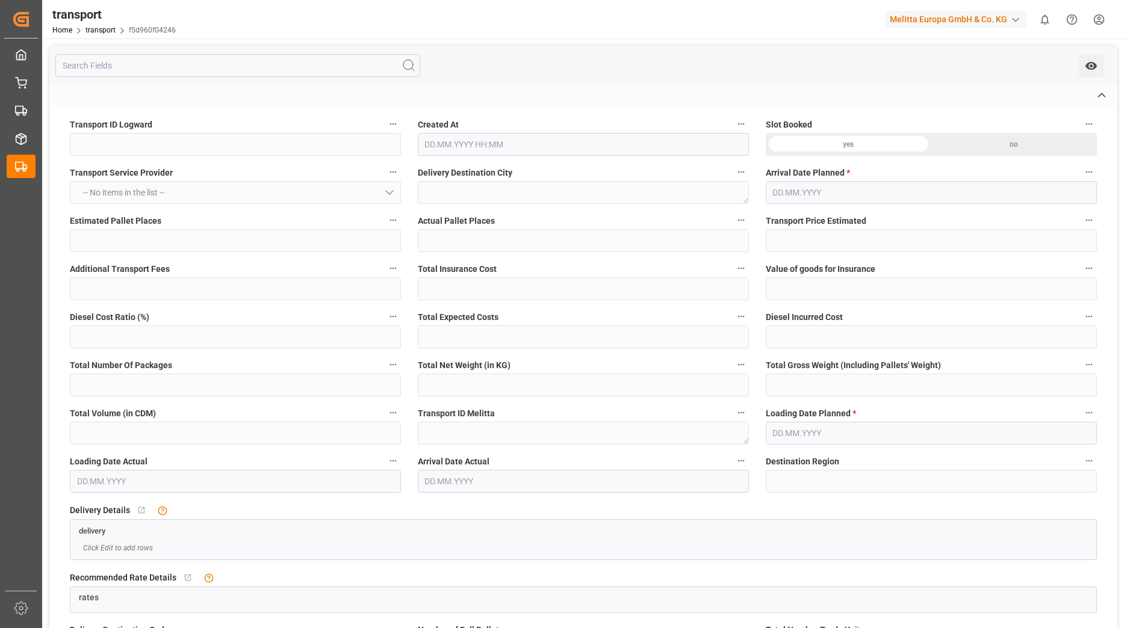
type input "3.5-7.5 t"
type input "EURO 6"
type input "Diesel"
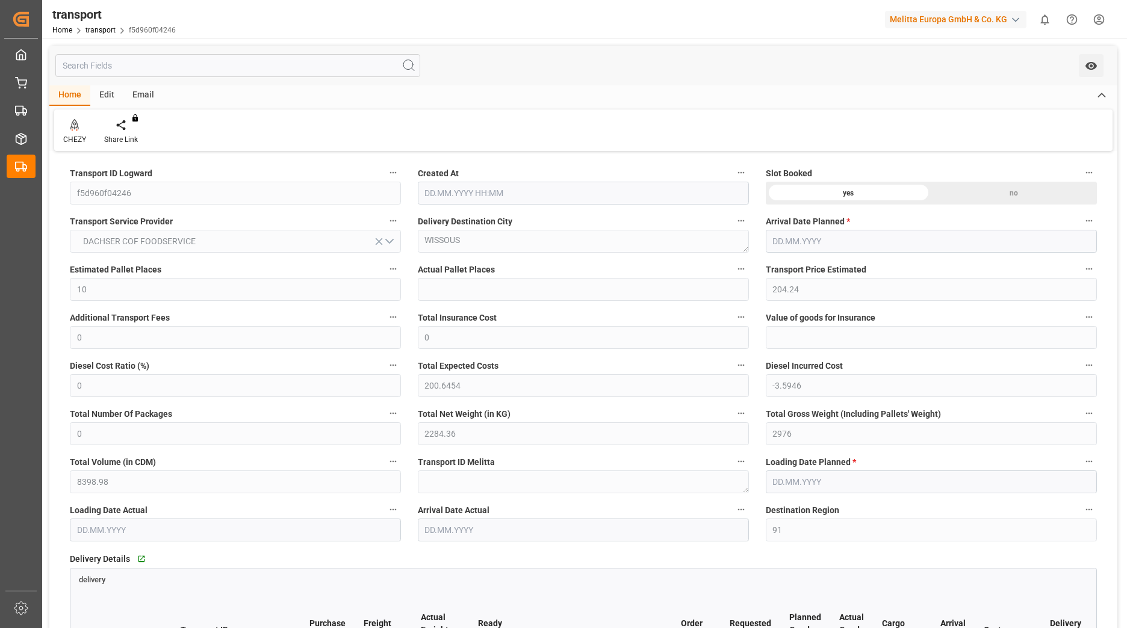
type input "10"
type input "204.24"
type input "0"
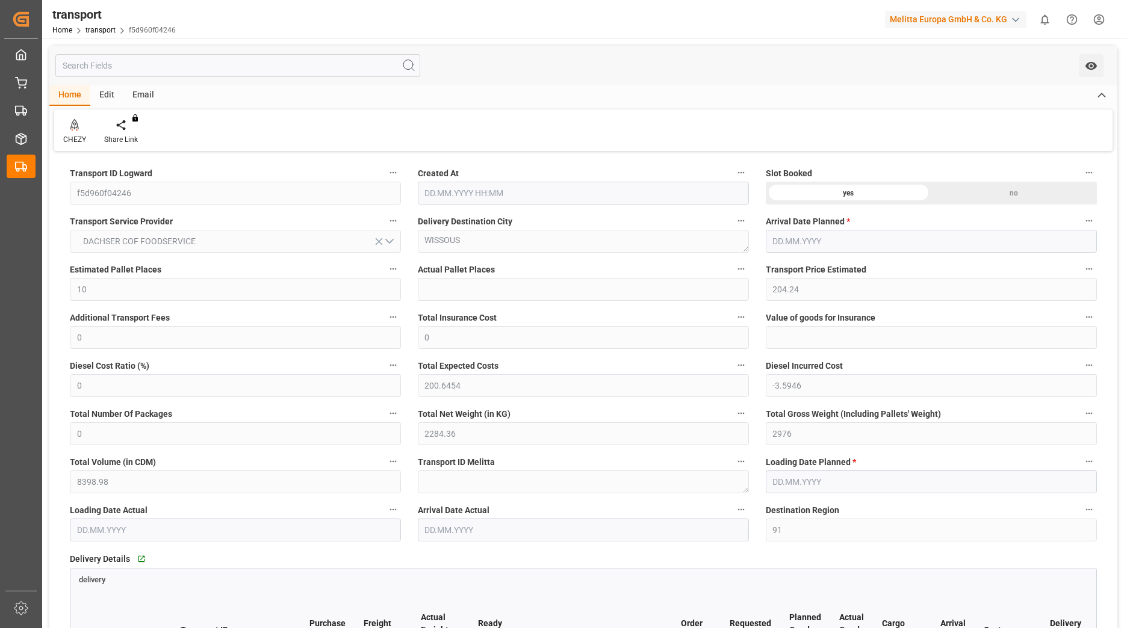
type input "200.6454"
type input "-3.5946"
type input "0"
type input "2284.36"
type input "2976"
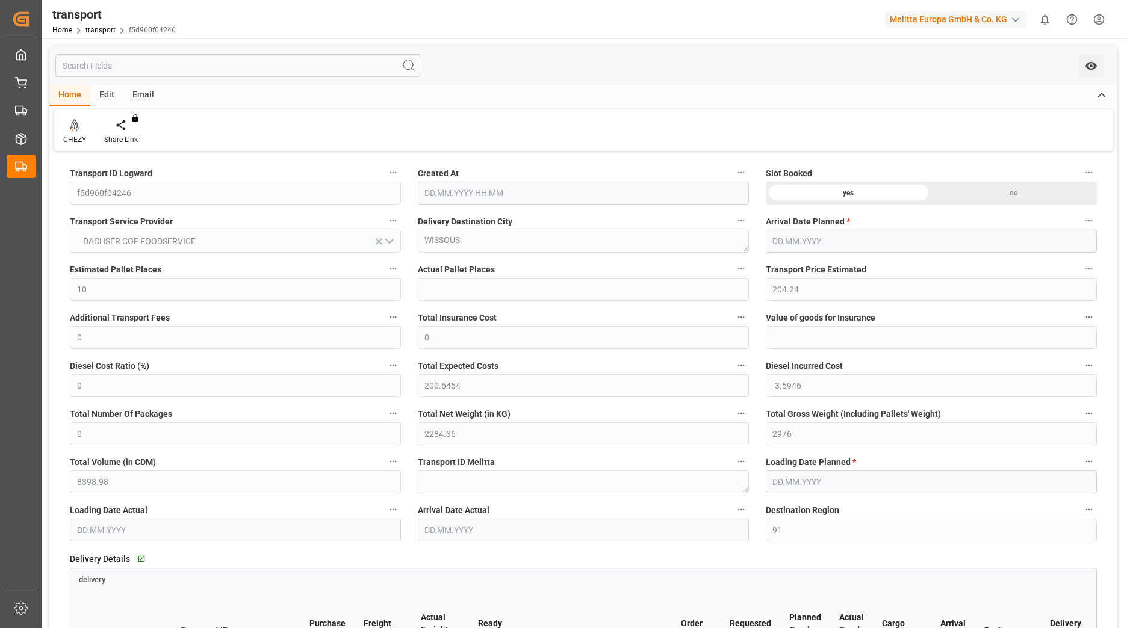
type input "8398.98"
type input "91"
type input "10"
type input "0"
type input "10"
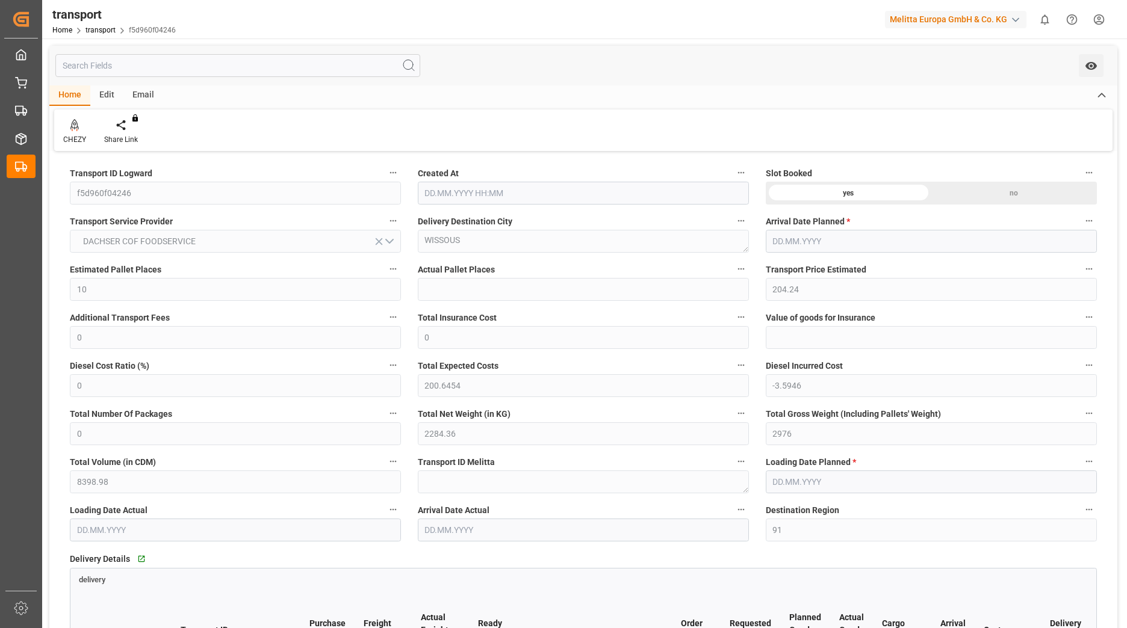
type input "101"
type input "2726.26"
type input "0"
type input "4710.8598"
type input "0"
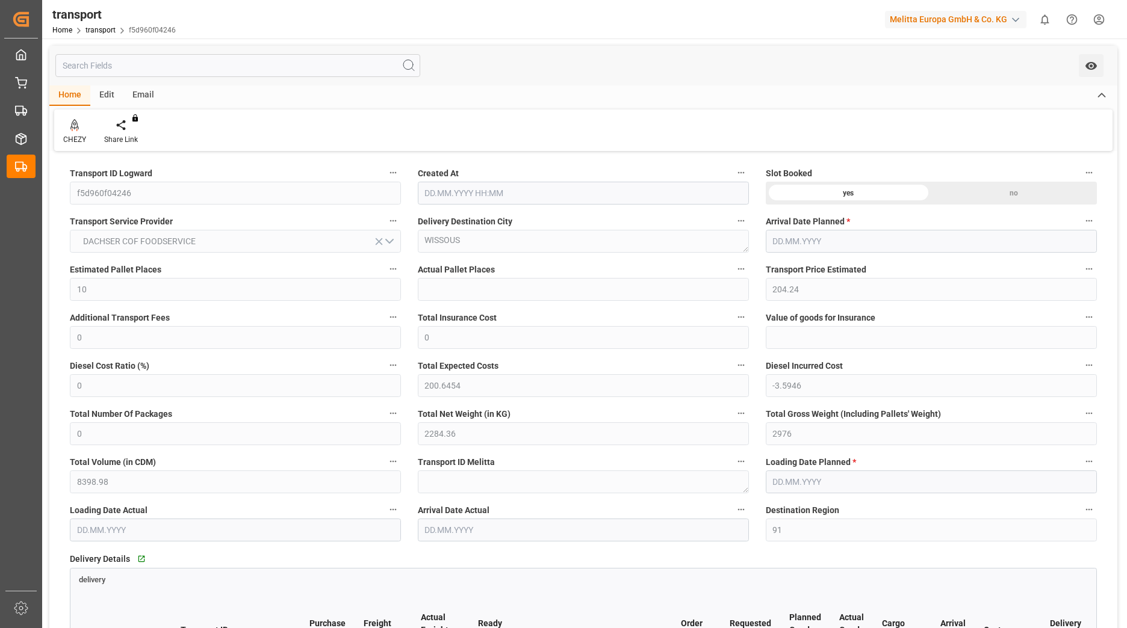
type input "0"
type input "21"
type input "35"
type input "[DATE] 12:26"
type input "[DATE]"
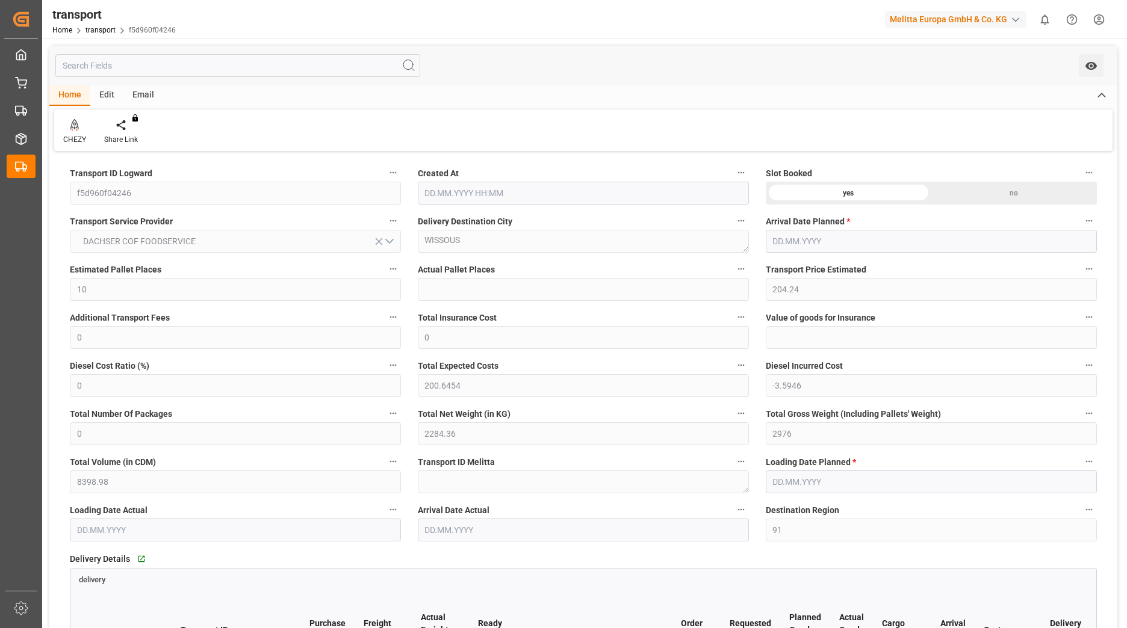
type input "[DATE]"
